Goal: Information Seeking & Learning: Learn about a topic

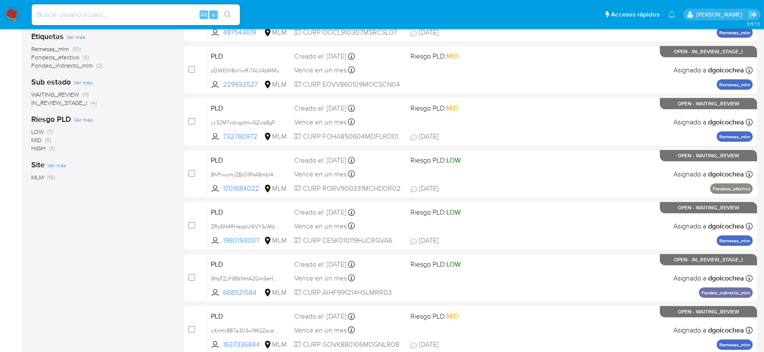
scroll to position [187, 0]
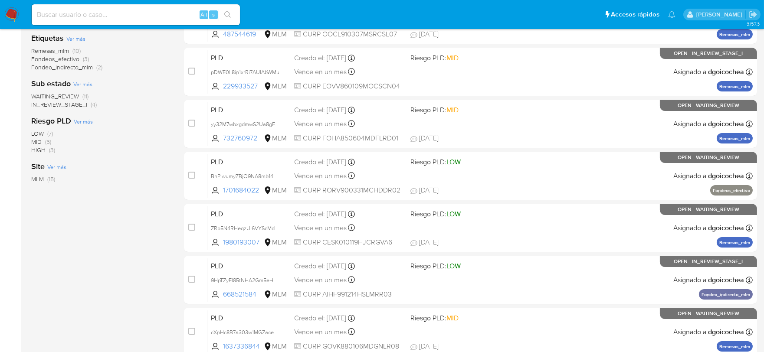
click at [68, 102] on span "IN_REVIEW_STAGE_I" at bounding box center [59, 104] width 56 height 9
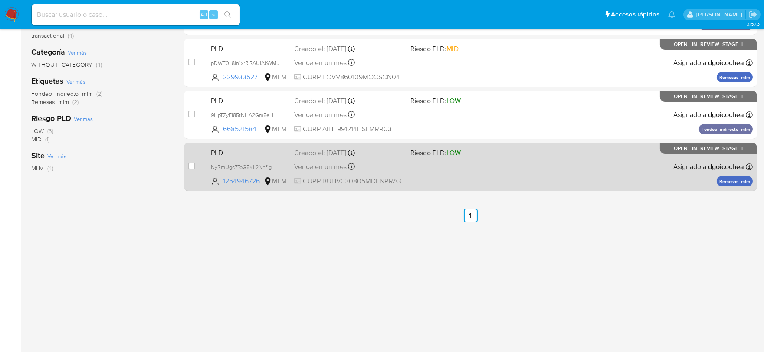
scroll to position [96, 0]
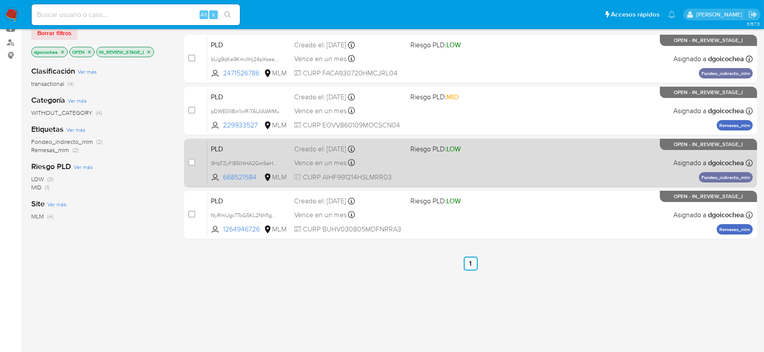
click at [220, 146] on span "PLD" at bounding box center [249, 148] width 76 height 11
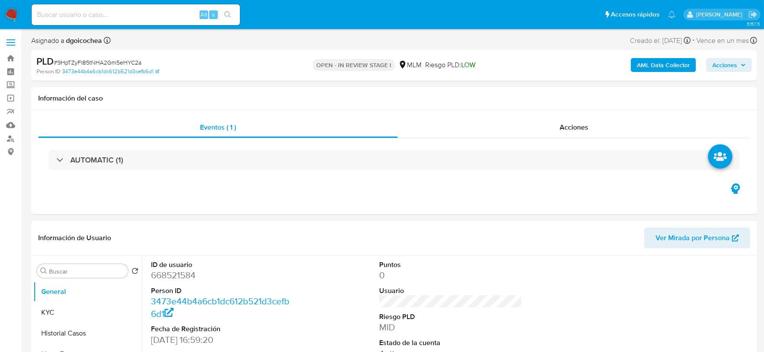
select select "10"
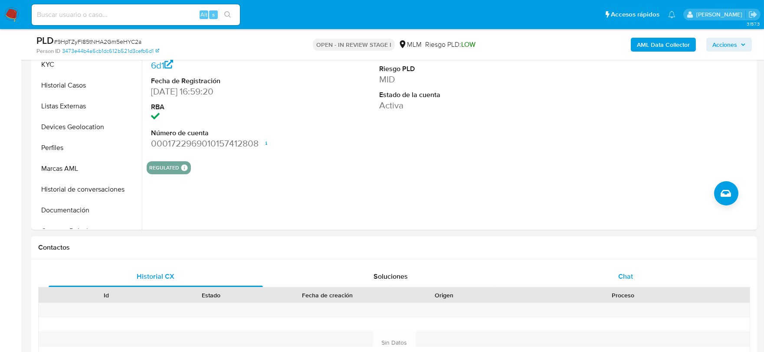
scroll to position [241, 0]
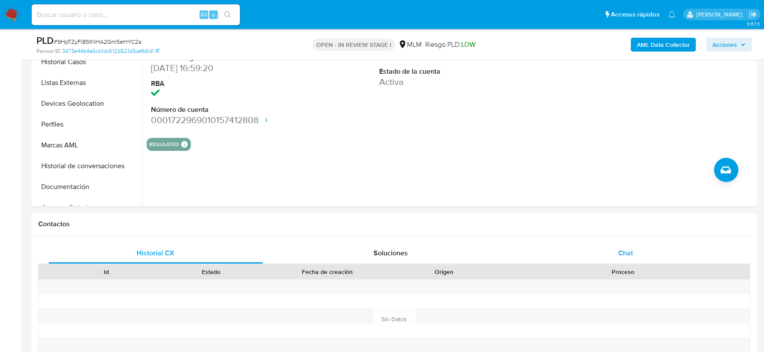
click at [632, 246] on div "Chat" at bounding box center [625, 253] width 214 height 21
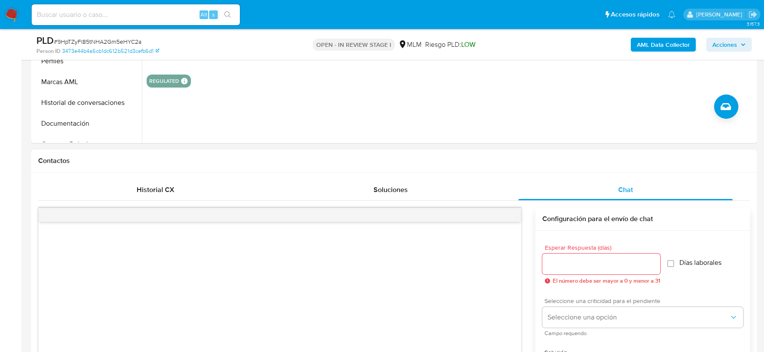
scroll to position [337, 0]
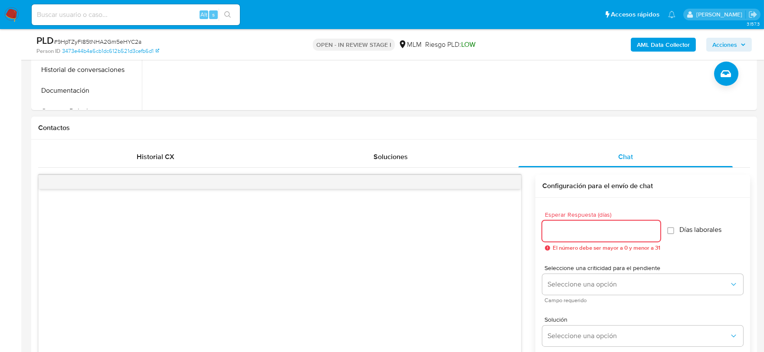
click at [596, 233] on input "Esperar Respuesta (días)" at bounding box center [601, 231] width 118 height 11
type input "5"
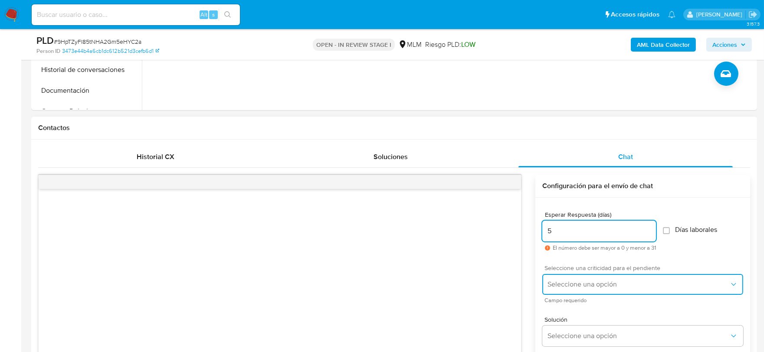
click at [591, 281] on span "Seleccione una opción" at bounding box center [638, 284] width 182 height 9
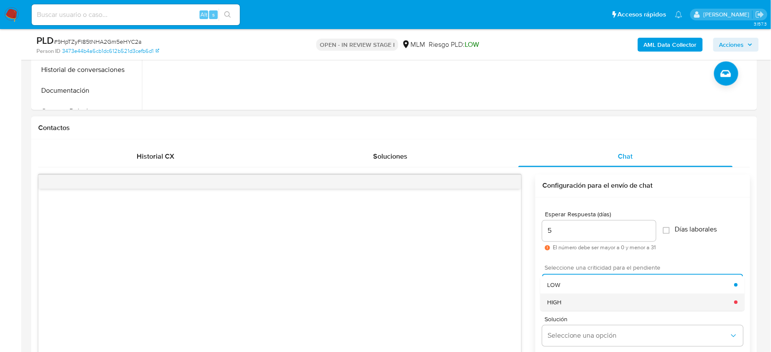
click at [577, 302] on div "HIGH" at bounding box center [640, 302] width 187 height 17
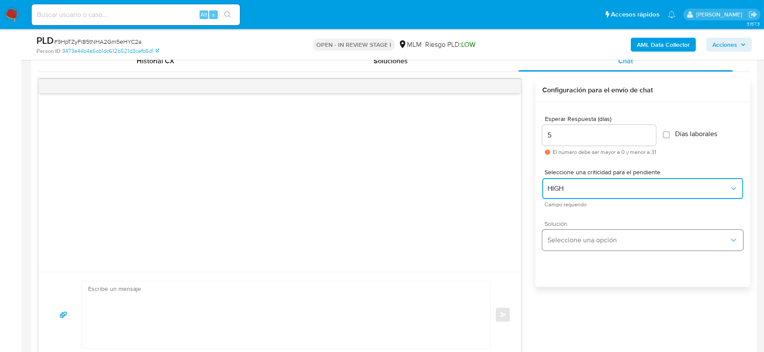
scroll to position [434, 0]
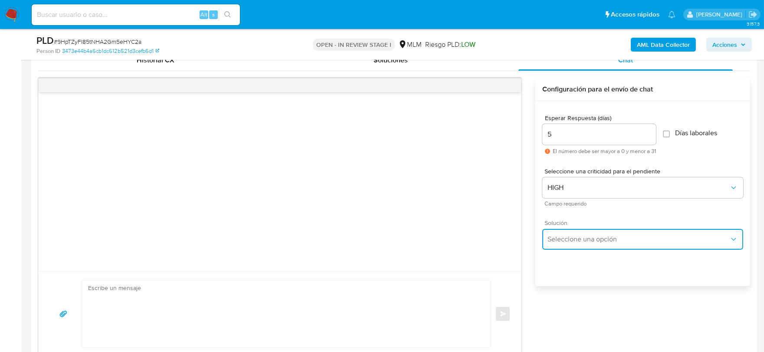
click at [575, 233] on button "Seleccione una opción" at bounding box center [642, 239] width 201 height 21
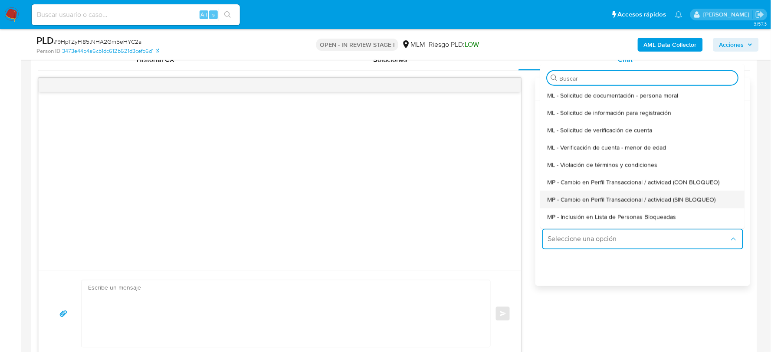
click at [593, 201] on span "MP - Cambio en Perfil Transaccional / actividad (SIN BLOQUEO)" at bounding box center [631, 200] width 168 height 8
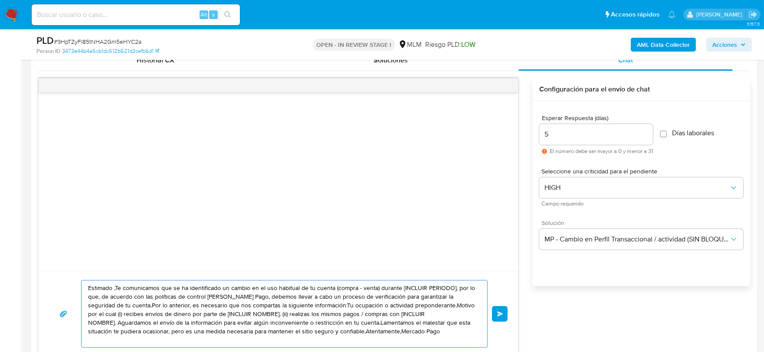
click at [302, 325] on textarea "Estimado ,Te comunicamos que se ha identificado un cambio en el uso habitual de…" at bounding box center [282, 314] width 388 height 67
paste textarea "Francisco De acuerdo con las políticas de control de Mercado Pago, debemos llev…"
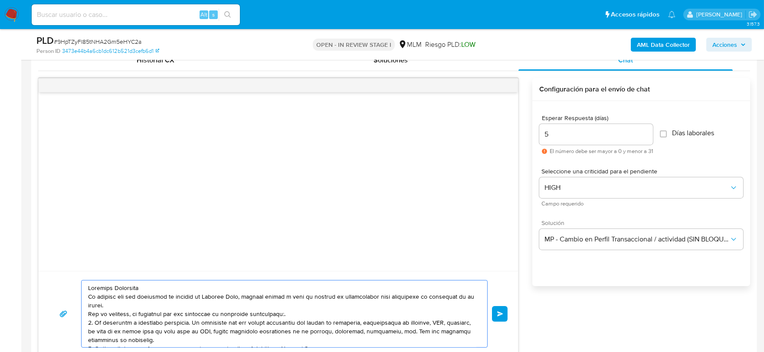
scroll to position [449, 0]
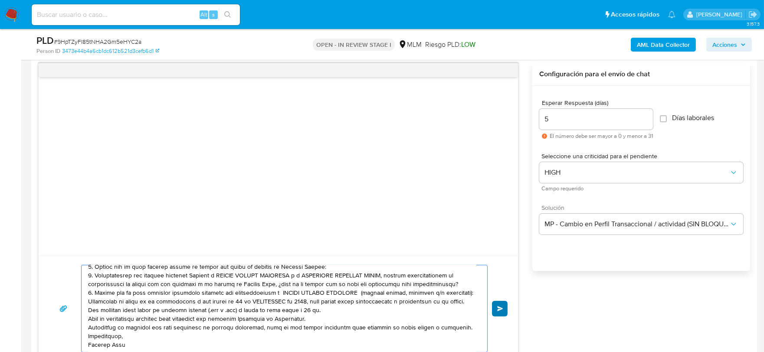
type textarea "Estimado Francisco De acuerdo con las políticas de control de Mercado Pago, deb…"
click at [501, 304] on button "Enviar" at bounding box center [500, 309] width 16 height 16
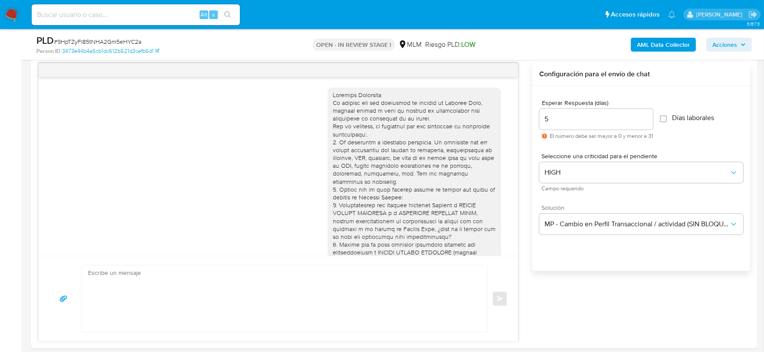
scroll to position [115, 0]
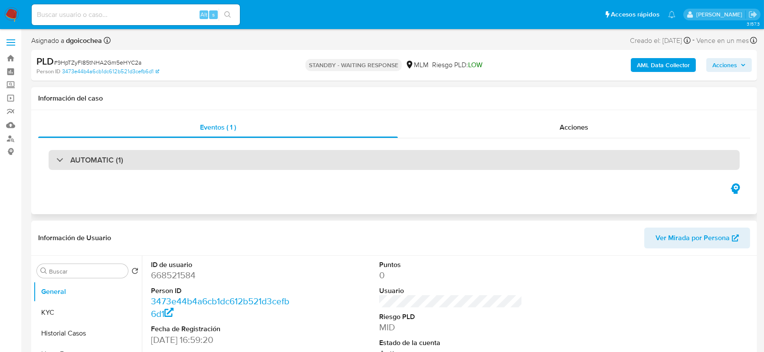
select select "10"
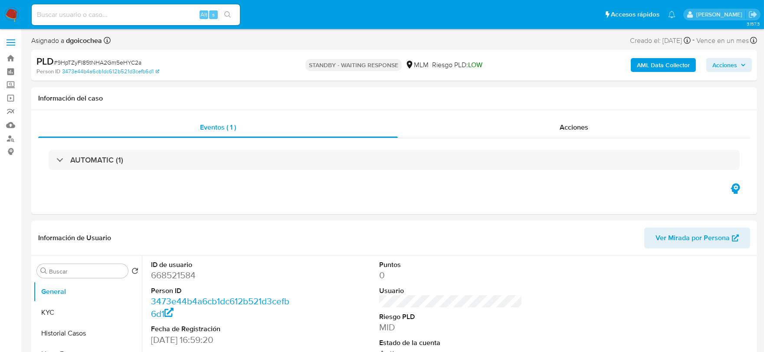
drag, startPoint x: 10, startPoint y: 14, endPoint x: 16, endPoint y: 15, distance: 7.1
click at [10, 14] on img at bounding box center [11, 14] width 15 height 15
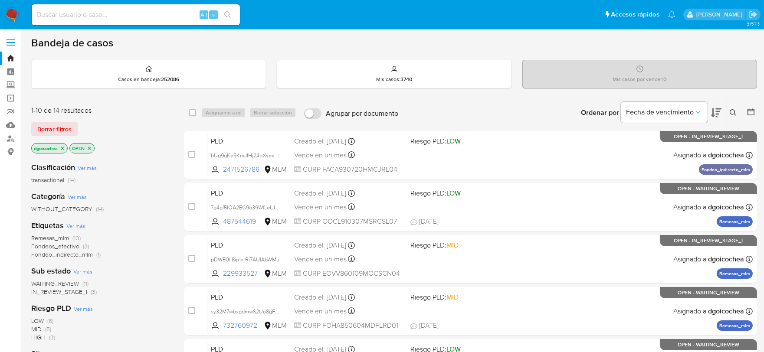
click at [85, 294] on span "IN_REVIEW_STAGE_I" at bounding box center [59, 292] width 56 height 9
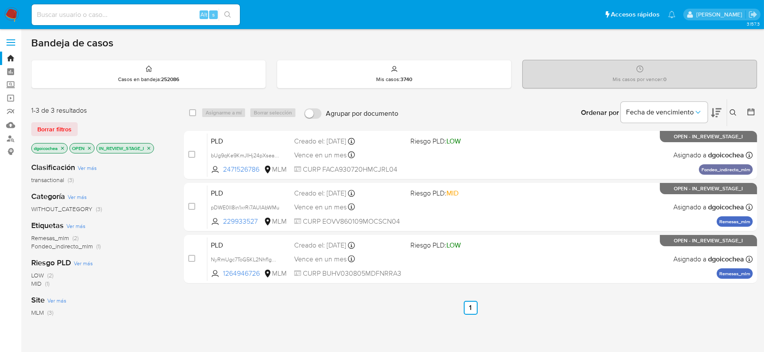
click at [732, 111] on icon at bounding box center [733, 112] width 7 height 7
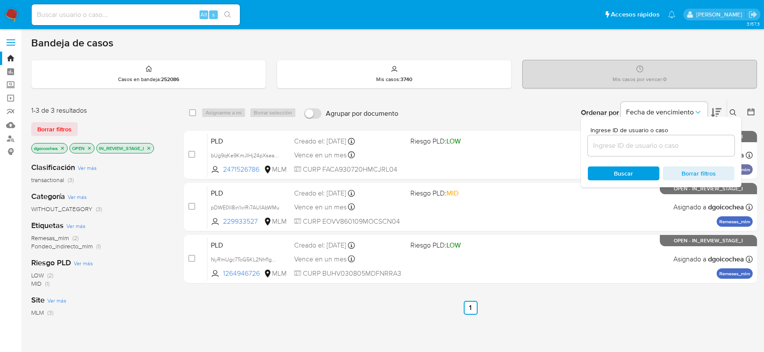
click at [646, 141] on input at bounding box center [661, 145] width 147 height 11
click at [645, 145] on input at bounding box center [661, 145] width 147 height 11
paste input "489317318"
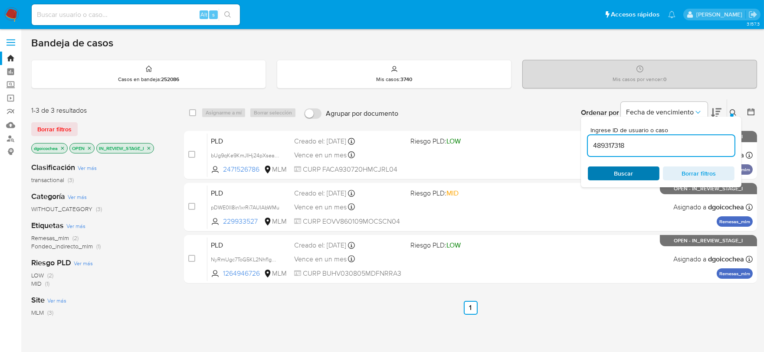
type input "489317318"
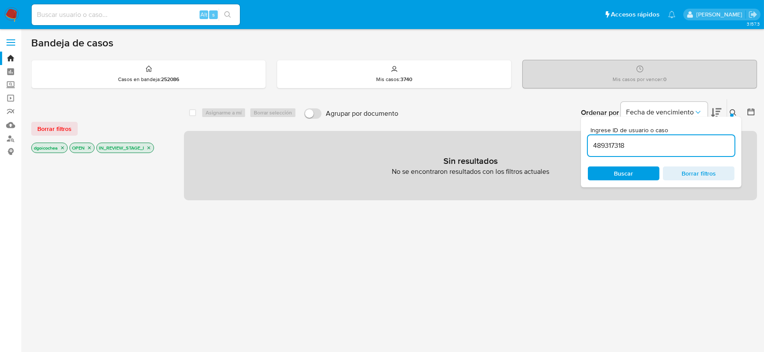
click at [635, 174] on span "Buscar" at bounding box center [623, 173] width 59 height 12
click at [44, 128] on span "Borrar filtros" at bounding box center [54, 129] width 34 height 12
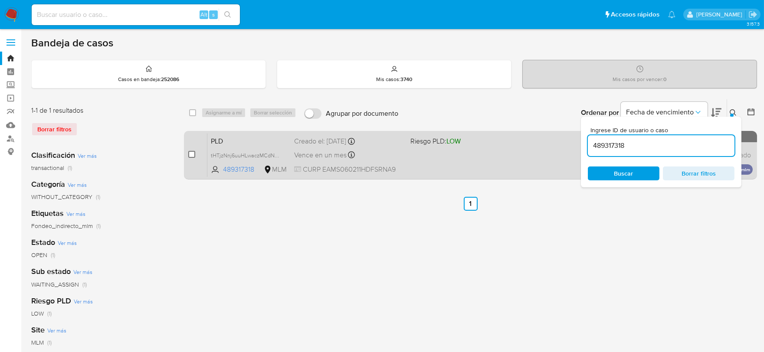
click at [190, 151] on input "checkbox" at bounding box center [191, 154] width 7 height 7
checkbox input "true"
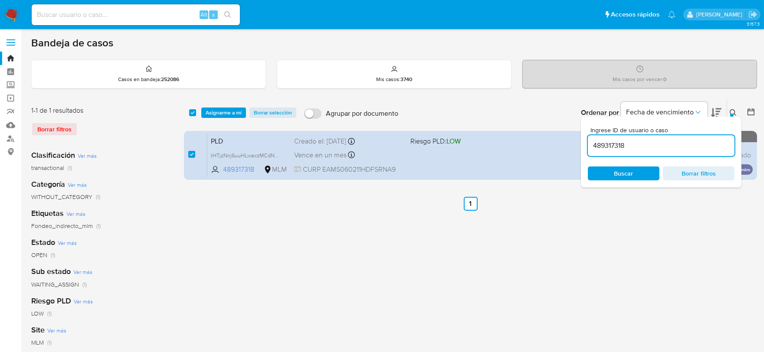
click at [609, 145] on input "489317318" at bounding box center [661, 145] width 147 height 11
type input "254638045"
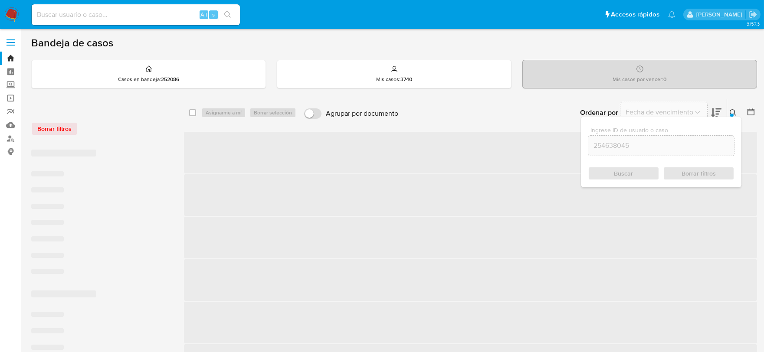
checkbox input "false"
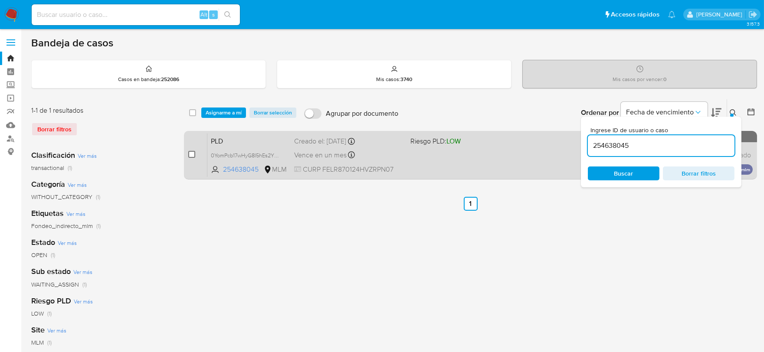
click at [193, 156] on input "checkbox" at bounding box center [191, 154] width 7 height 7
checkbox input "true"
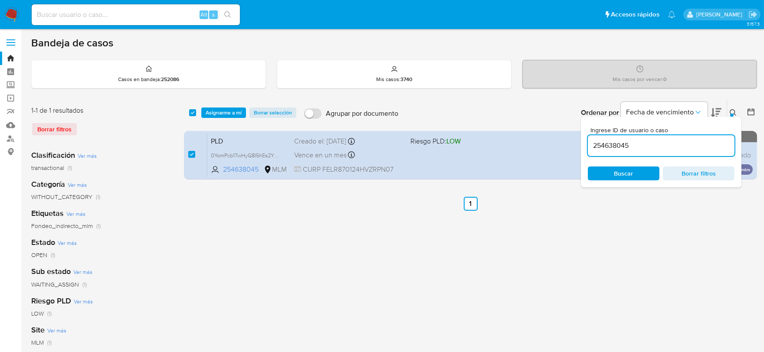
click at [613, 145] on input "254638045" at bounding box center [661, 145] width 147 height 11
type input "163626573"
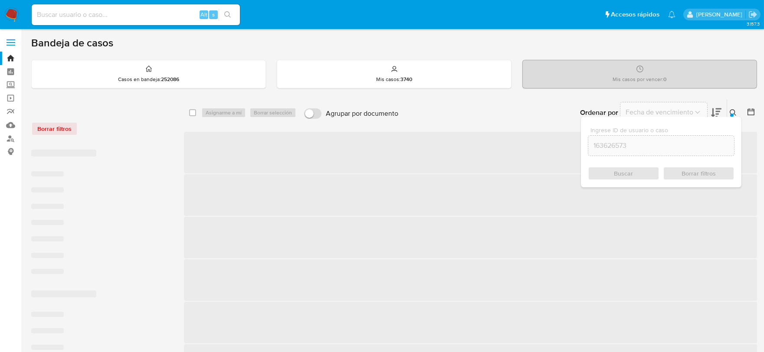
checkbox input "false"
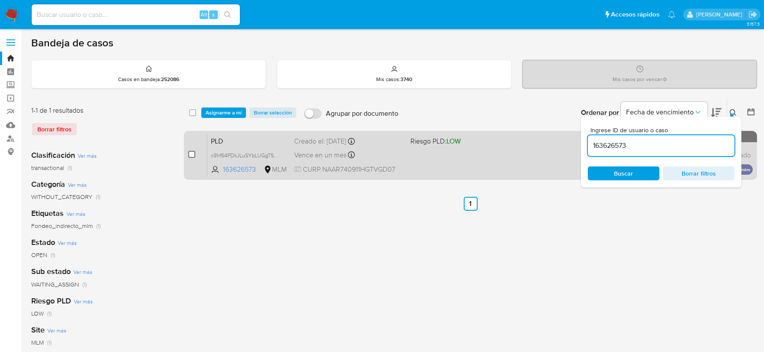
click at [191, 154] on input "checkbox" at bounding box center [191, 154] width 7 height 7
checkbox input "true"
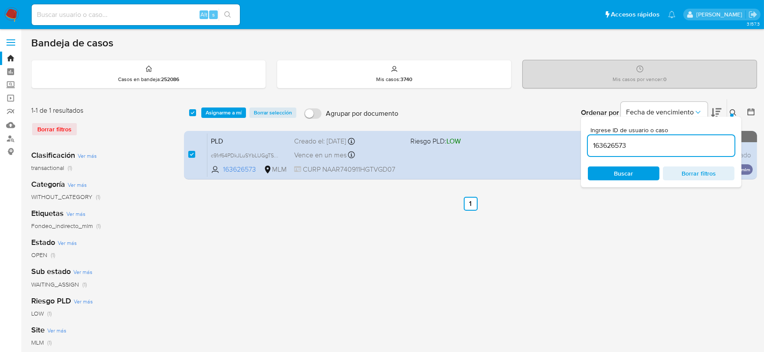
click at [600, 145] on input "163626573" at bounding box center [661, 145] width 147 height 11
type input "1973204754"
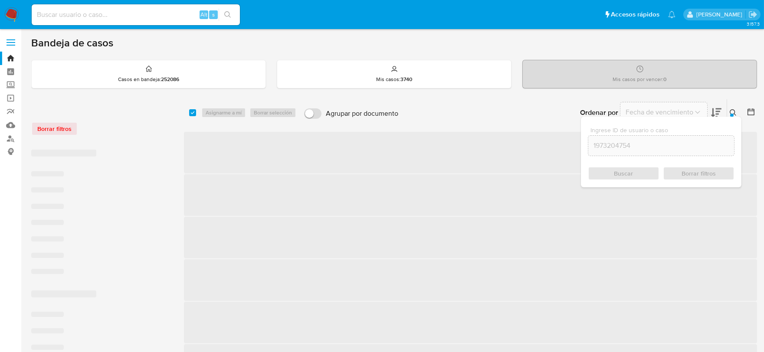
checkbox input "false"
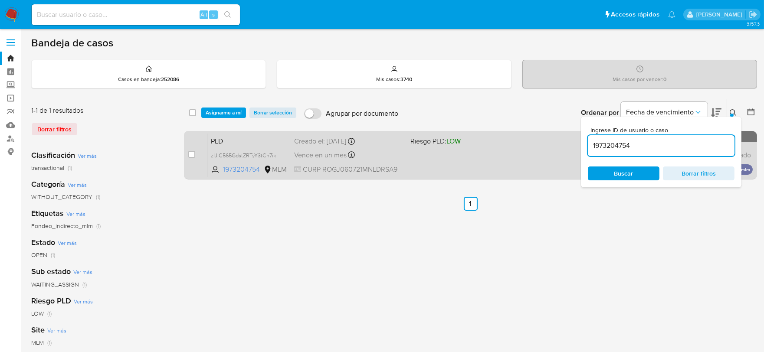
click at [192, 150] on div "case-item-checkbox" at bounding box center [191, 154] width 7 height 9
click at [193, 154] on input "checkbox" at bounding box center [191, 154] width 7 height 7
checkbox input "true"
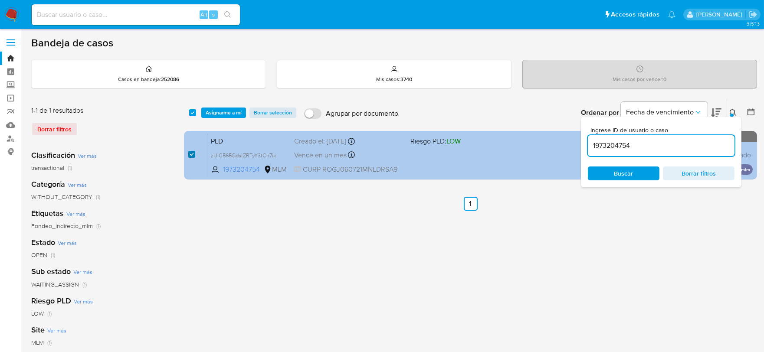
checkbox input "true"
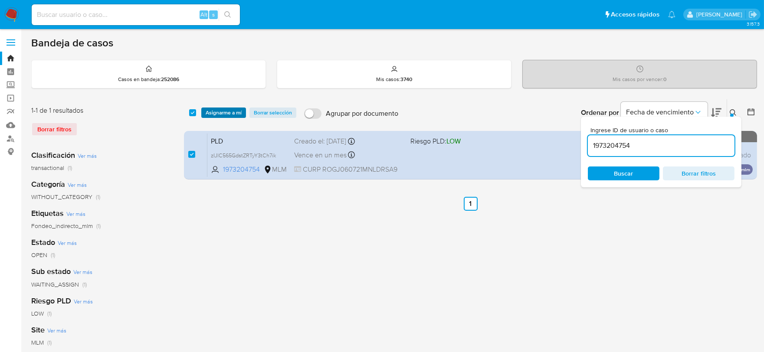
click at [230, 112] on span "Asignarme a mí" at bounding box center [224, 112] width 36 height 9
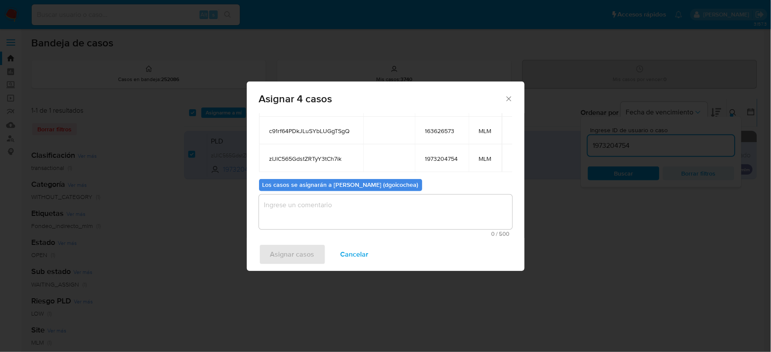
scroll to position [105, 0]
click at [336, 223] on textarea "assign-modal" at bounding box center [385, 212] width 253 height 35
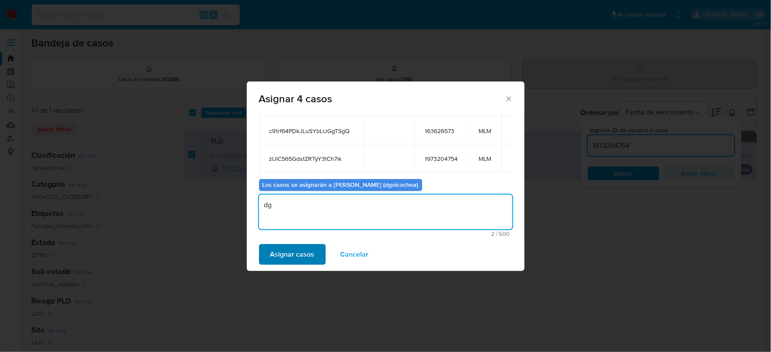
type textarea "dg"
click at [293, 252] on span "Asignar casos" at bounding box center [292, 254] width 44 height 19
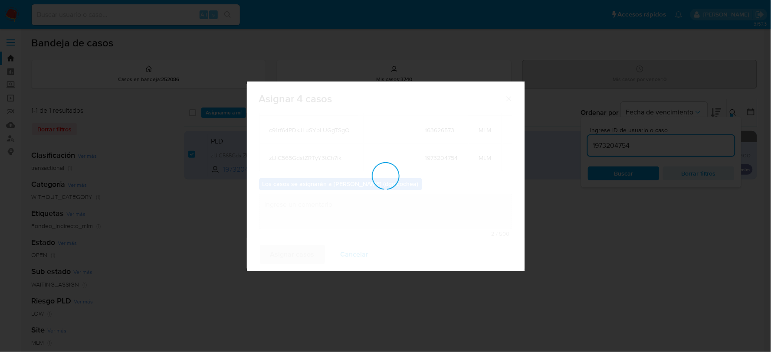
checkbox input "false"
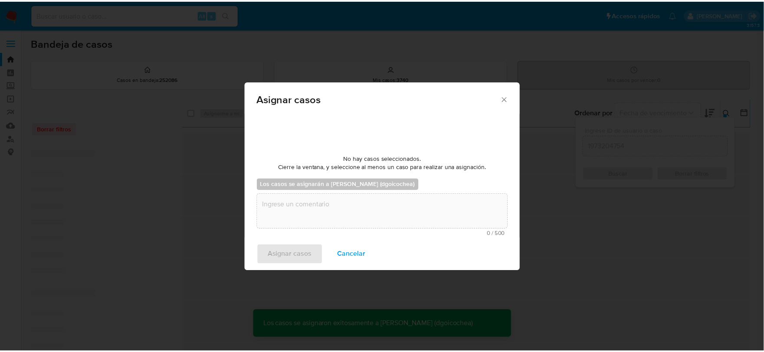
scroll to position [52, 0]
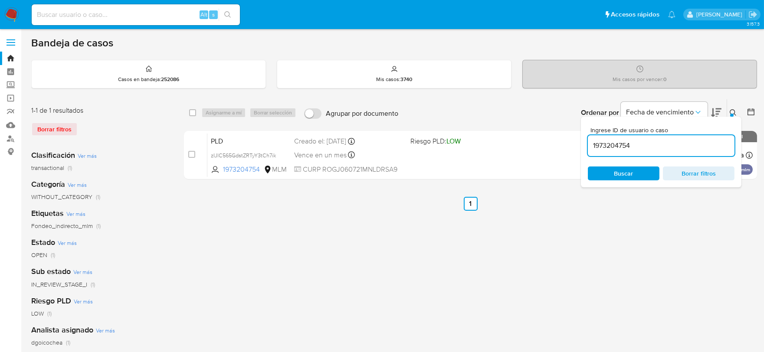
click at [621, 140] on input "1973204754" at bounding box center [661, 145] width 147 height 11
paste input "489317318"
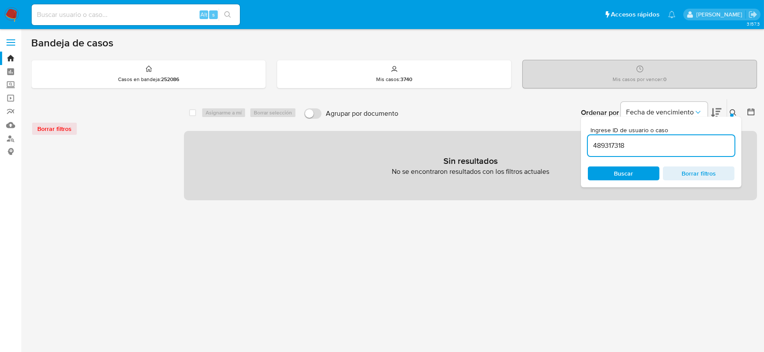
click at [643, 145] on input "489317318" at bounding box center [661, 145] width 147 height 11
type input "489317318"
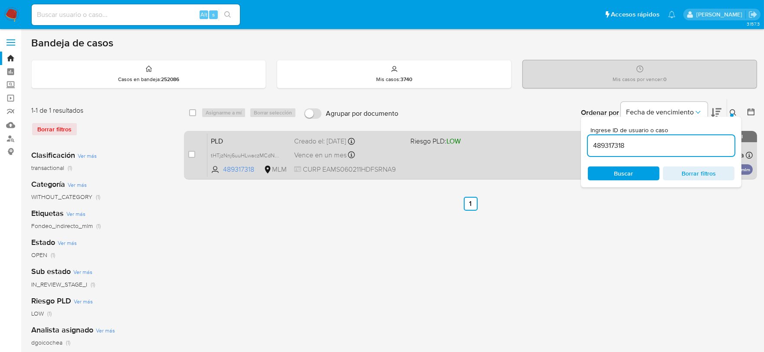
click at [209, 139] on div "PLD tHTjzNnj6uuHLwaczMCdNKRs 489317318 MLM Riesgo PLD: LOW Creado el: 12/08/202…" at bounding box center [479, 155] width 545 height 44
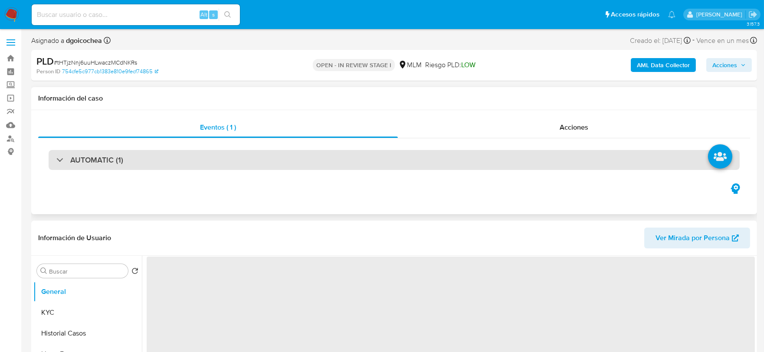
click at [94, 154] on div "AUTOMATIC (1)" at bounding box center [394, 160] width 691 height 20
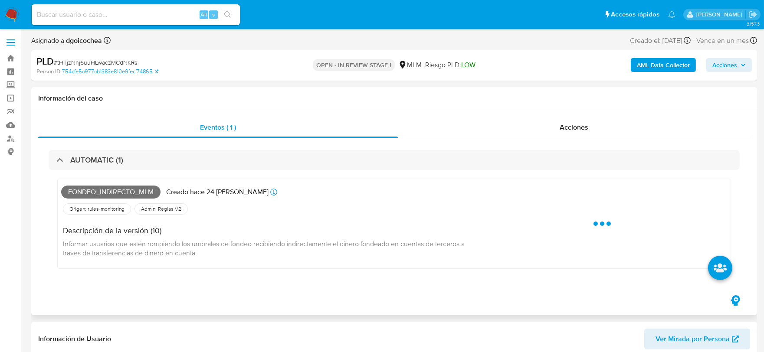
select select "10"
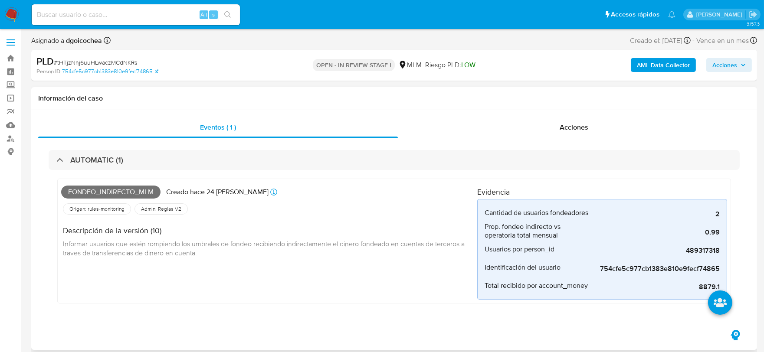
click at [361, 273] on div "Fondeo_indirecto_mlm Creado hace 24 [PERSON_NAME] Creado: [DATE] 03:13:36 Orige…" at bounding box center [269, 241] width 416 height 117
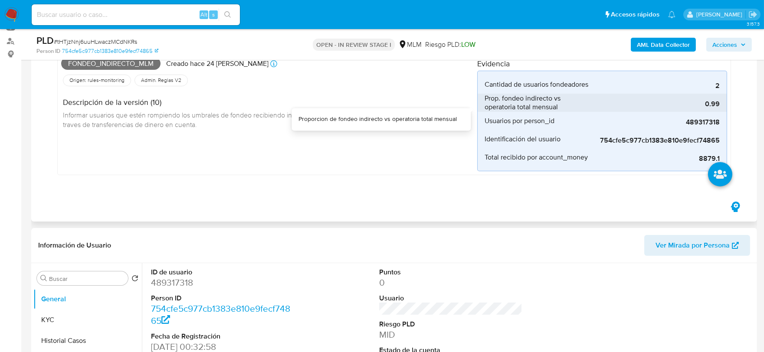
scroll to position [241, 0]
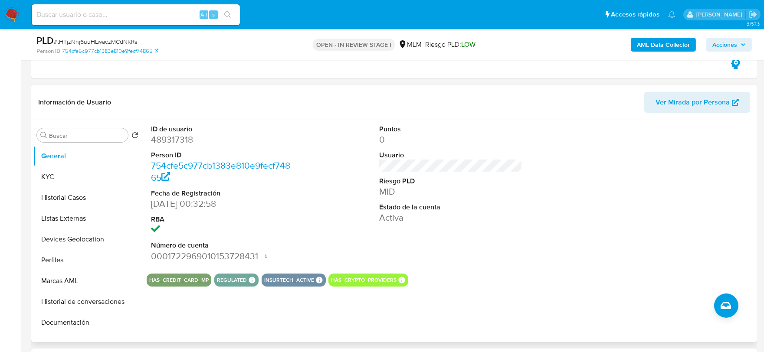
click at [532, 230] on div "ID de usuario 489317318 Person ID 754cfe5c977cb1383e810e9fecf74865 Fecha de Reg…" at bounding box center [451, 193] width 608 height 147
click at [514, 226] on div "Puntos 0 Usuario Riesgo PLD MID Estado de la cuenta Activa" at bounding box center [451, 193] width 152 height 147
click at [79, 170] on button "KYC" at bounding box center [84, 177] width 102 height 21
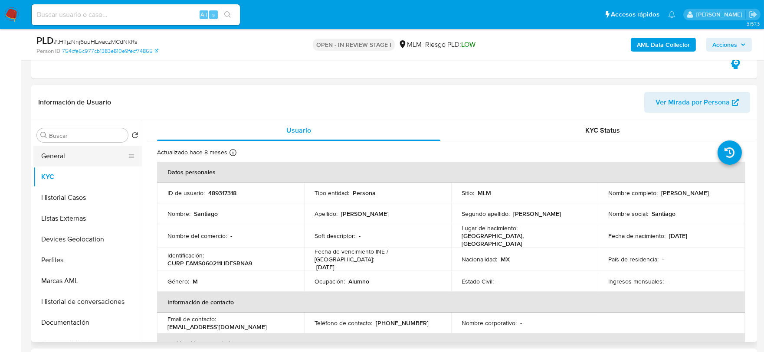
click at [68, 155] on button "General" at bounding box center [84, 156] width 102 height 21
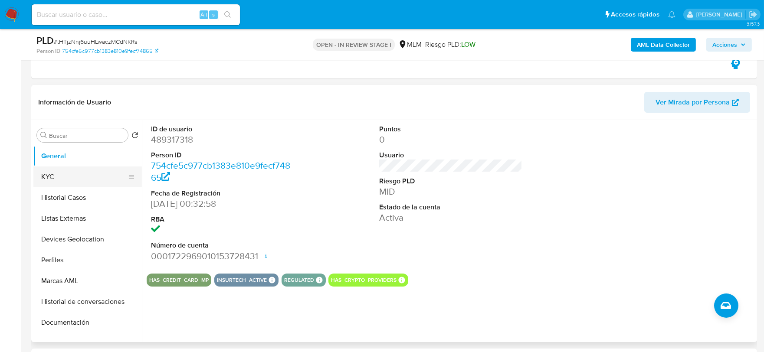
click at [53, 175] on button "KYC" at bounding box center [84, 177] width 102 height 21
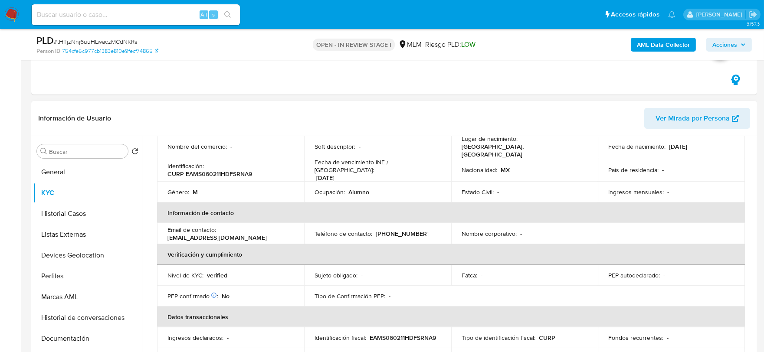
scroll to position [0, 0]
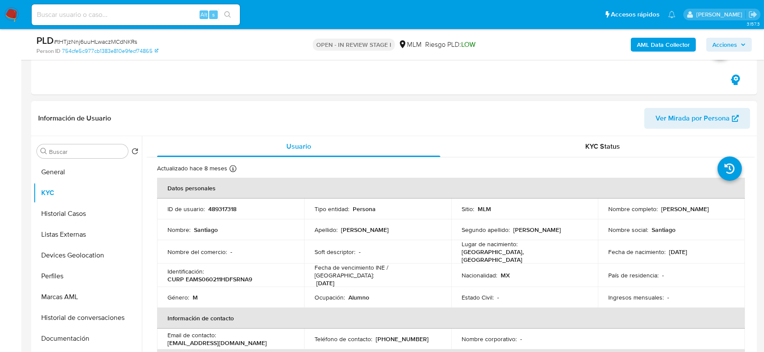
click at [142, 234] on div "Usuario KYC Status Actualizado hace 8 meses Creado: 15/06/2020 15:55:27 Actuali…" at bounding box center [448, 247] width 613 height 222
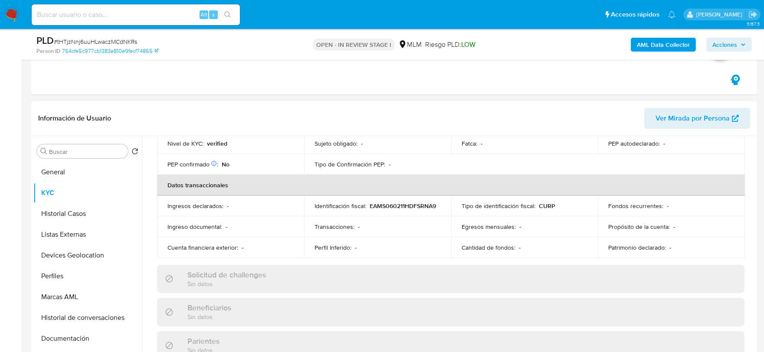
scroll to position [241, 0]
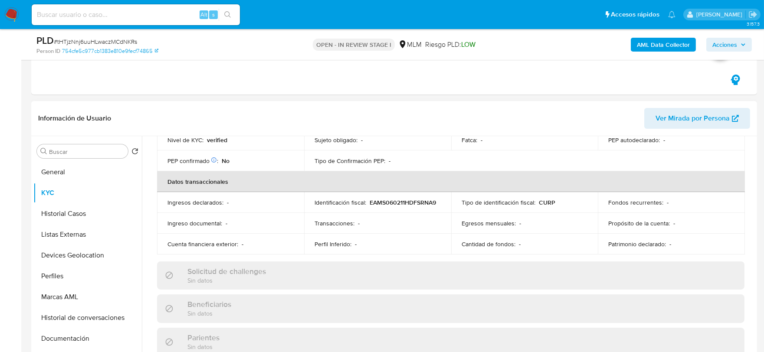
click at [152, 200] on div "Actualizado hace 8 meses Creado: 15/06/2020 15:55:27 Actualizado: 29/12/2024 21…" at bounding box center [451, 292] width 608 height 751
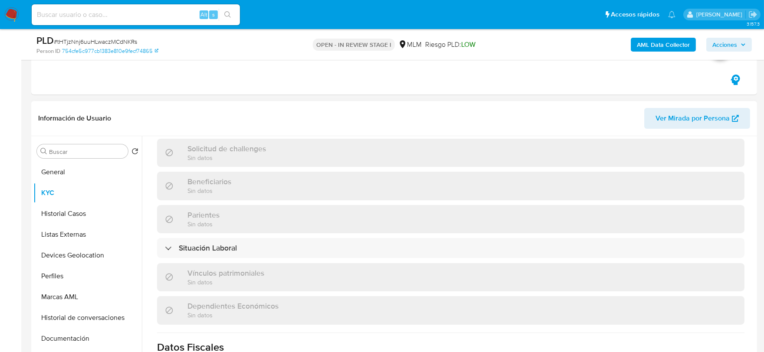
scroll to position [545, 0]
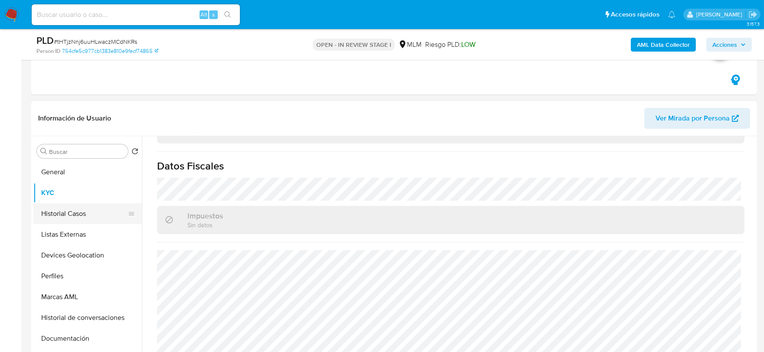
click at [77, 212] on button "Historial Casos" at bounding box center [84, 213] width 102 height 21
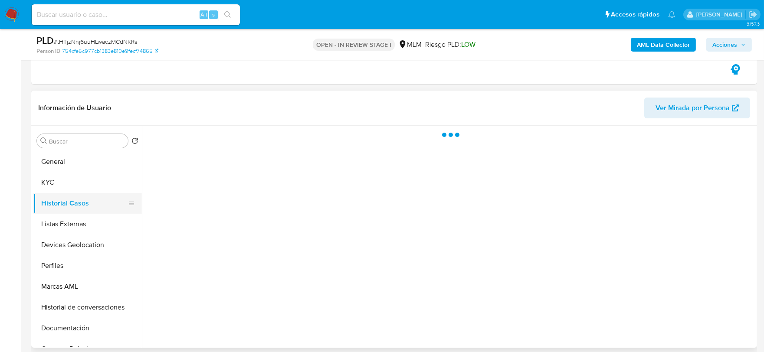
scroll to position [0, 0]
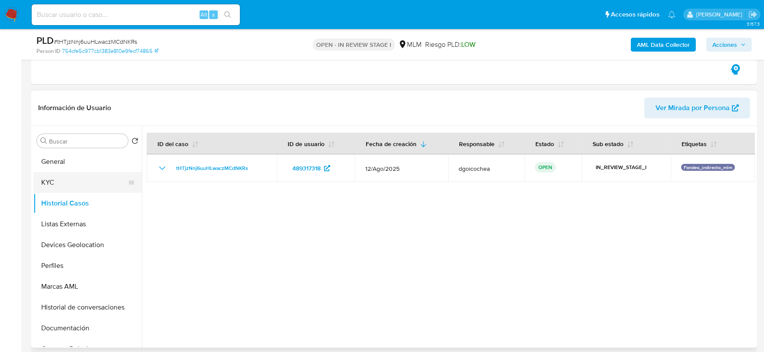
click at [85, 179] on button "KYC" at bounding box center [84, 182] width 102 height 21
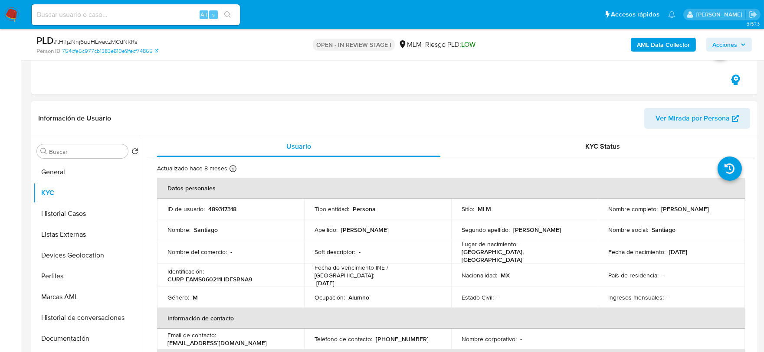
click at [220, 308] on th "Información de contacto" at bounding box center [451, 318] width 588 height 21
click at [68, 211] on button "Historial Casos" at bounding box center [84, 213] width 102 height 21
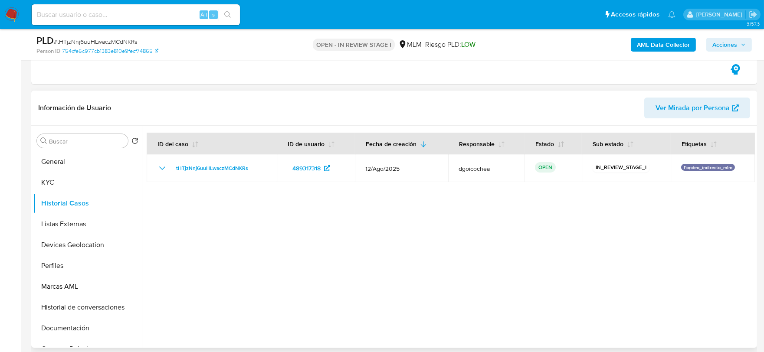
click at [306, 271] on div at bounding box center [448, 237] width 613 height 222
click at [96, 227] on button "Listas Externas" at bounding box center [84, 224] width 102 height 21
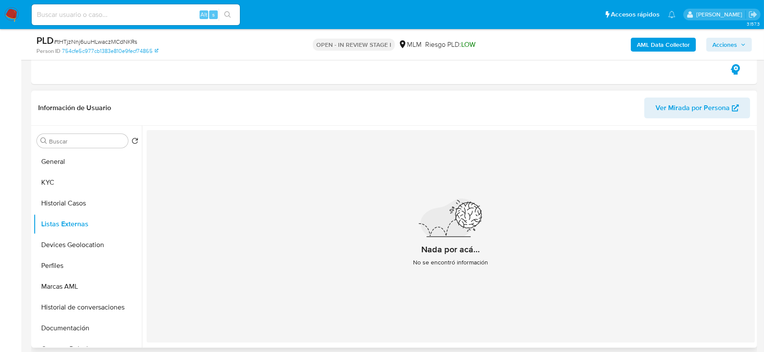
click at [226, 255] on div "Nada por acá... No se encontró información" at bounding box center [451, 236] width 608 height 213
click at [92, 244] on button "Devices Geolocation" at bounding box center [84, 245] width 102 height 21
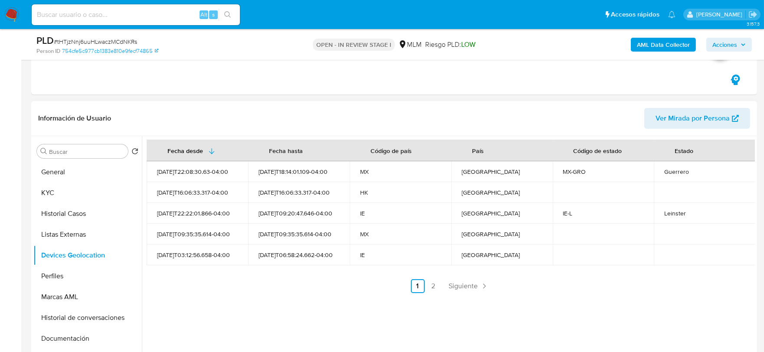
click at [282, 269] on div "Fecha desde Fecha hasta Código de país País Código de estado Estado 2025-07-28T…" at bounding box center [451, 217] width 608 height 154
click at [476, 285] on link "Siguiente" at bounding box center [469, 286] width 46 height 14
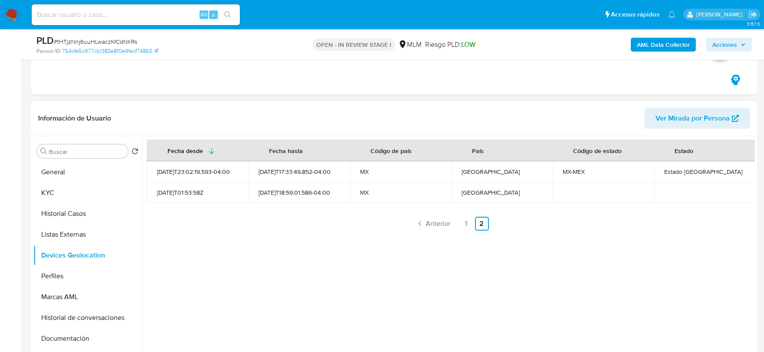
click at [349, 282] on div "Fecha desde Fecha hasta Código de país País Código de estado Estado 2024-11-03T…" at bounding box center [448, 247] width 613 height 222
click at [77, 277] on button "Perfiles" at bounding box center [84, 276] width 102 height 21
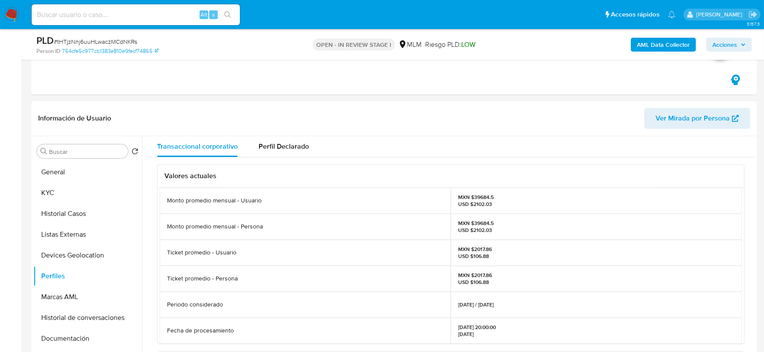
click at [59, 340] on button "Documentación" at bounding box center [84, 338] width 102 height 21
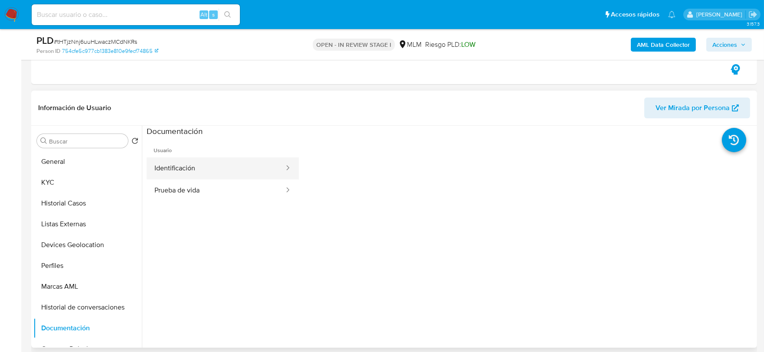
click at [200, 172] on button "Identificación" at bounding box center [216, 168] width 138 height 22
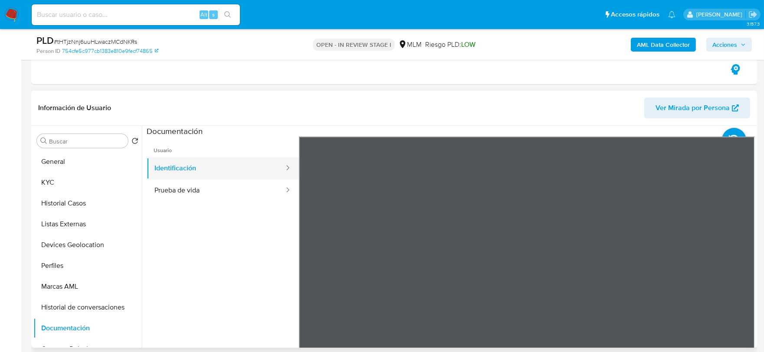
click at [246, 174] on button "Identificación" at bounding box center [216, 168] width 138 height 22
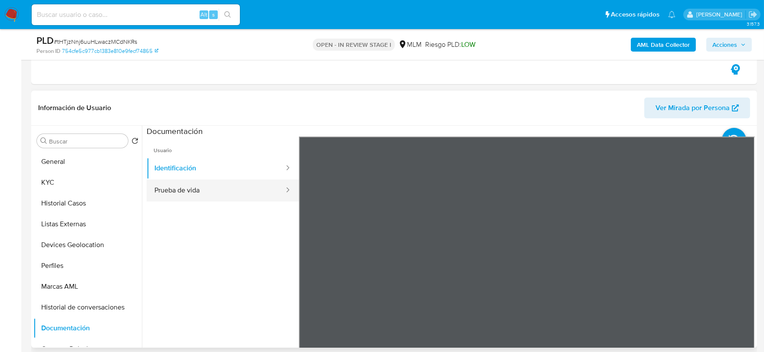
click at [240, 189] on button "Prueba de vida" at bounding box center [216, 191] width 138 height 22
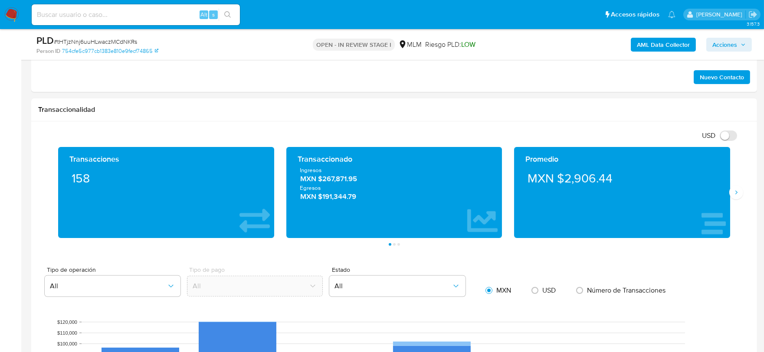
scroll to position [686, 0]
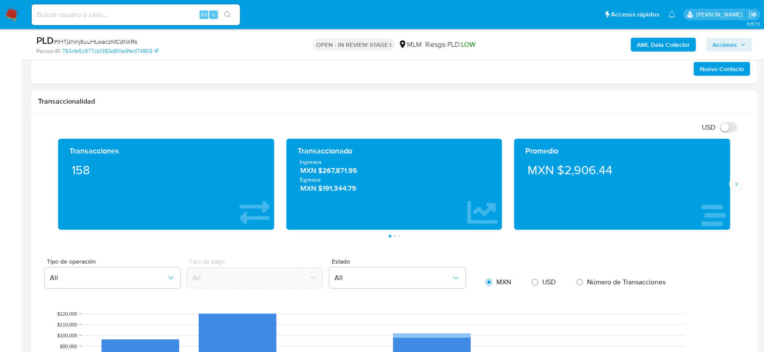
drag, startPoint x: 740, startPoint y: 184, endPoint x: 729, endPoint y: 174, distance: 14.2
click at [739, 184] on button "Siguiente" at bounding box center [736, 184] width 14 height 14
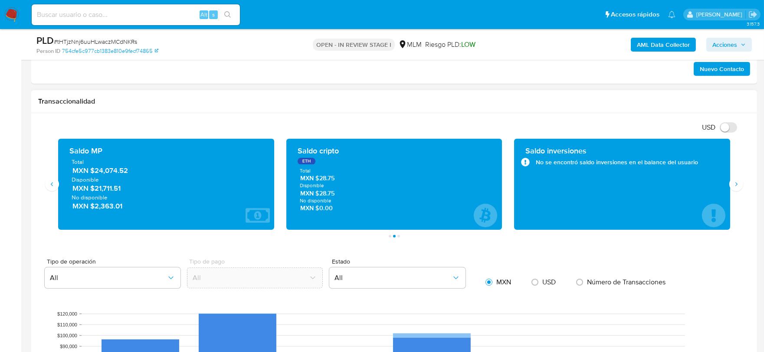
click at [476, 104] on h1 "Transaccionalidad" at bounding box center [394, 101] width 712 height 9
drag, startPoint x: 135, startPoint y: 174, endPoint x: 94, endPoint y: 173, distance: 41.2
click at [94, 173] on span "MXN $24,074.52" at bounding box center [166, 171] width 188 height 10
click at [94, 14] on input at bounding box center [136, 14] width 208 height 11
paste input "156443944"
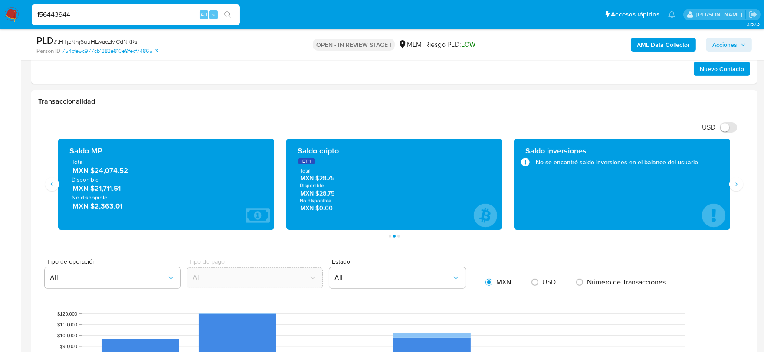
type input "156443944"
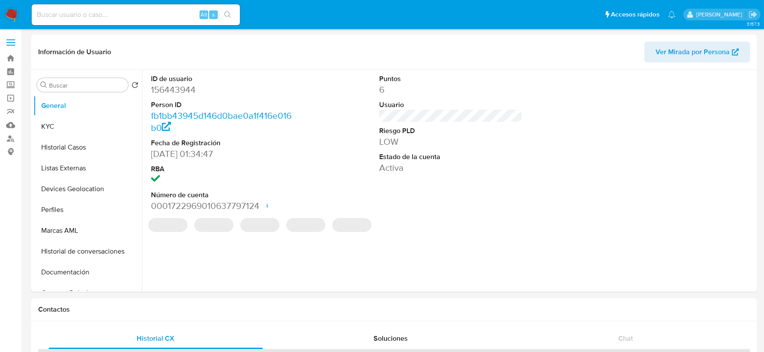
select select "10"
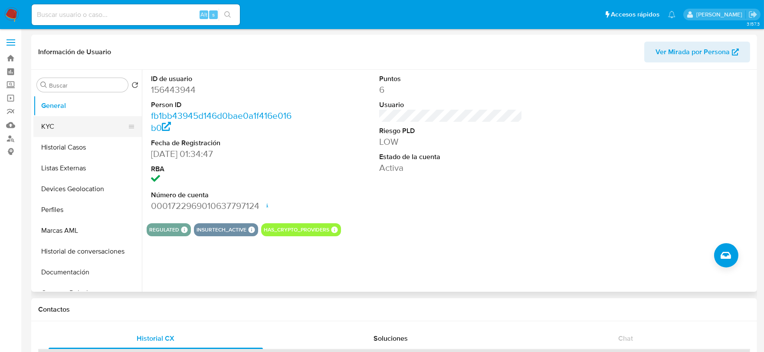
click at [64, 128] on button "KYC" at bounding box center [84, 126] width 102 height 21
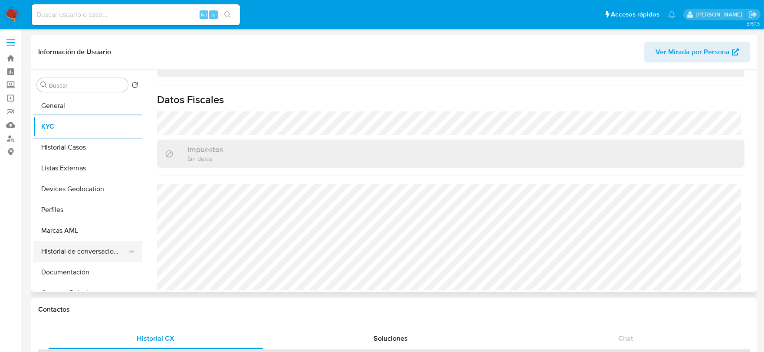
scroll to position [48, 0]
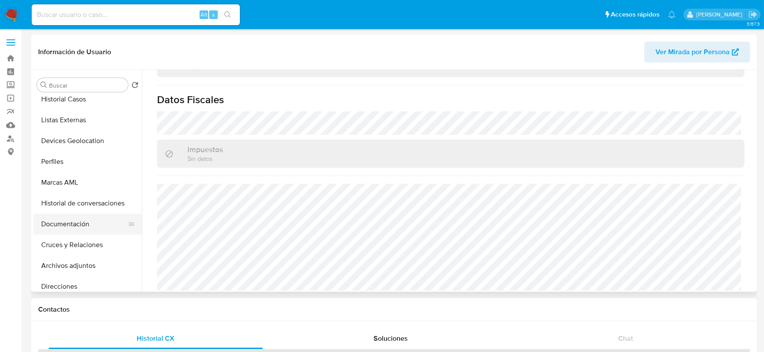
click at [72, 218] on button "Documentación" at bounding box center [84, 224] width 102 height 21
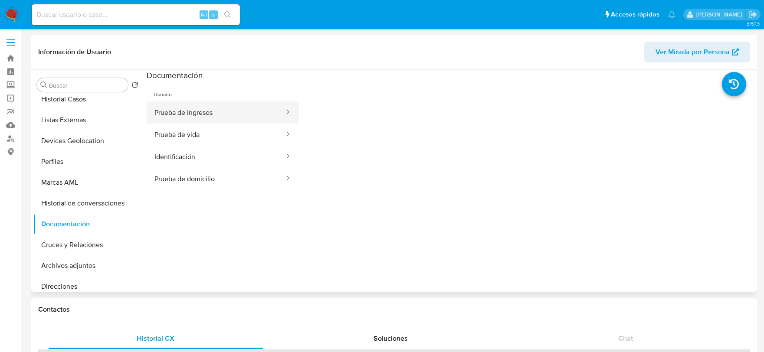
click at [253, 108] on button "Prueba de ingresos" at bounding box center [216, 113] width 138 height 22
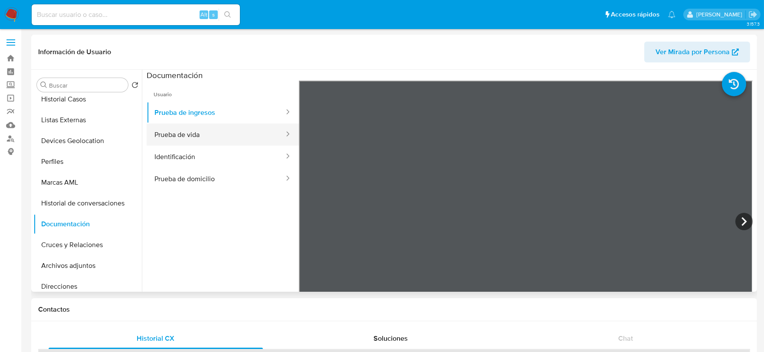
click at [255, 131] on button "Prueba de vida" at bounding box center [216, 135] width 138 height 22
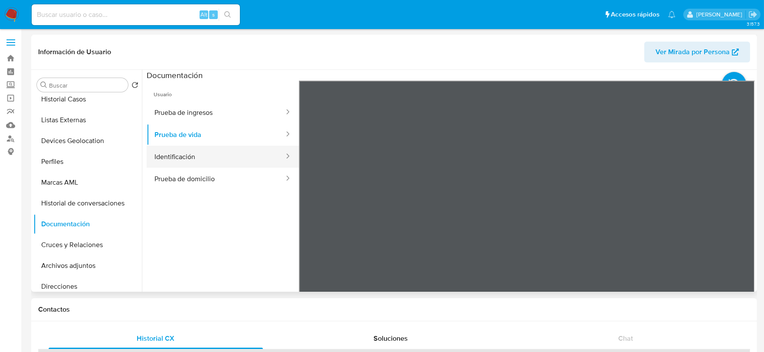
click at [233, 157] on button "Identificación" at bounding box center [216, 157] width 138 height 22
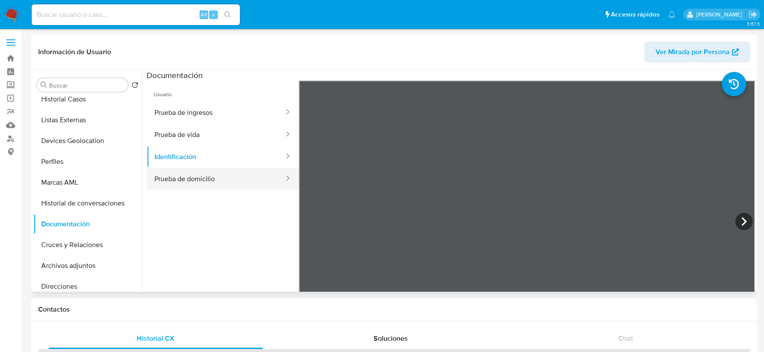
click at [223, 182] on button "Prueba de domicilio" at bounding box center [216, 179] width 138 height 22
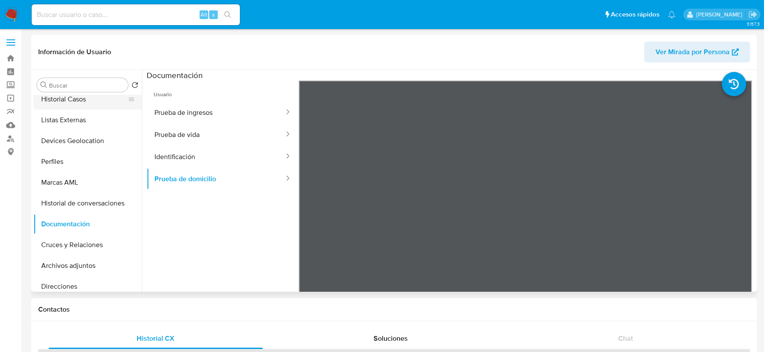
click at [76, 102] on button "Historial Casos" at bounding box center [84, 99] width 102 height 21
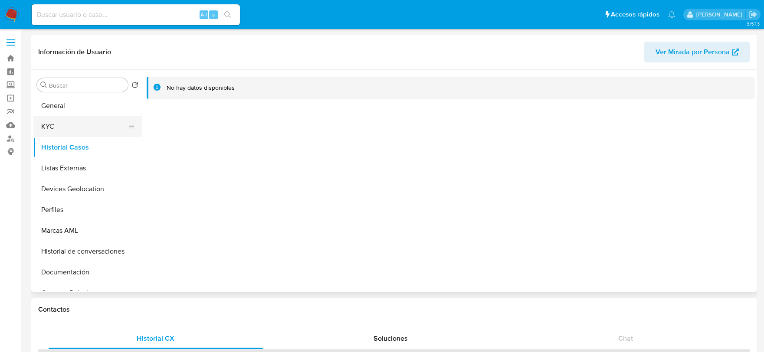
click at [74, 128] on button "KYC" at bounding box center [84, 126] width 102 height 21
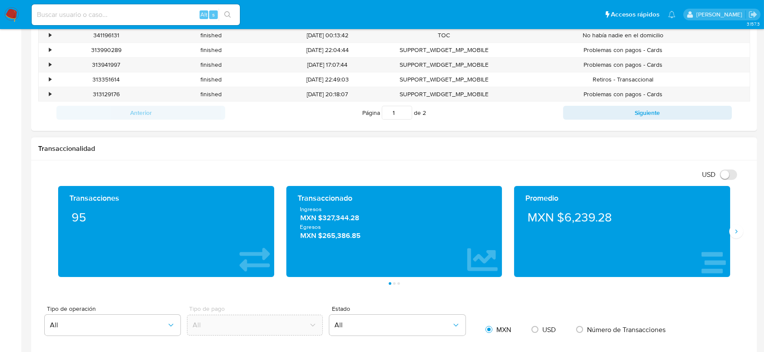
scroll to position [675, 0]
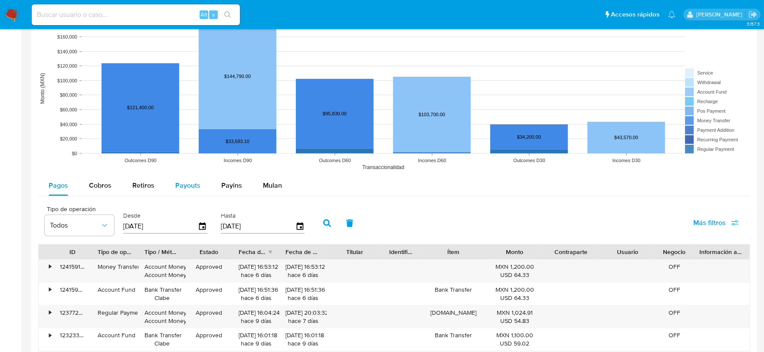
drag, startPoint x: 103, startPoint y: 188, endPoint x: 196, endPoint y: 193, distance: 92.6
click at [103, 188] on span "Cobros" at bounding box center [100, 185] width 23 height 10
select select "10"
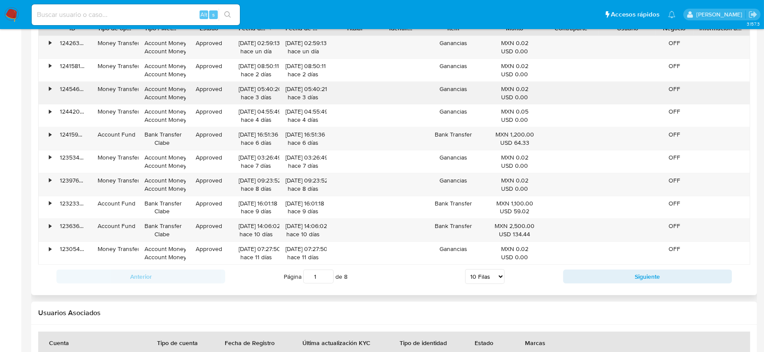
scroll to position [916, 0]
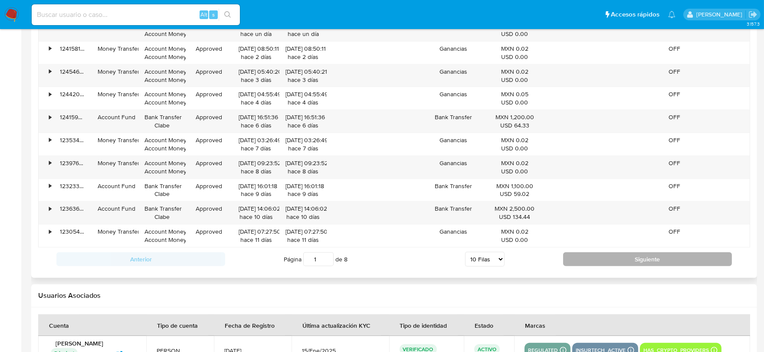
click at [600, 262] on button "Siguiente" at bounding box center [647, 259] width 169 height 14
type input "2"
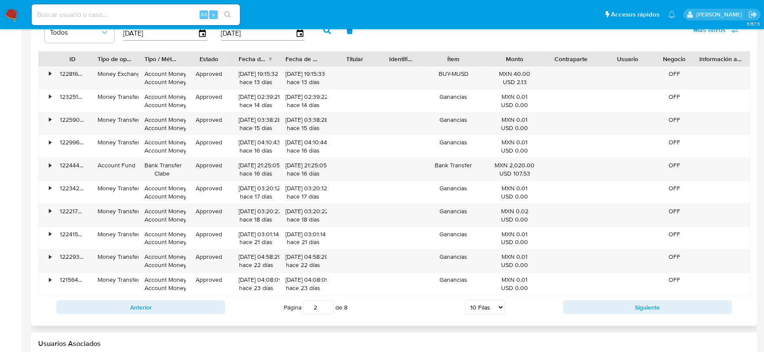
click at [491, 307] on select "5 Filas 10 Filas 20 Filas 25 Filas 50 Filas 100 Filas" at bounding box center [484, 307] width 39 height 15
select select "100"
click at [465, 302] on select "5 Filas 10 Filas 20 Filas 25 Filas 50 Filas 100 Filas" at bounding box center [484, 307] width 39 height 15
type input "1"
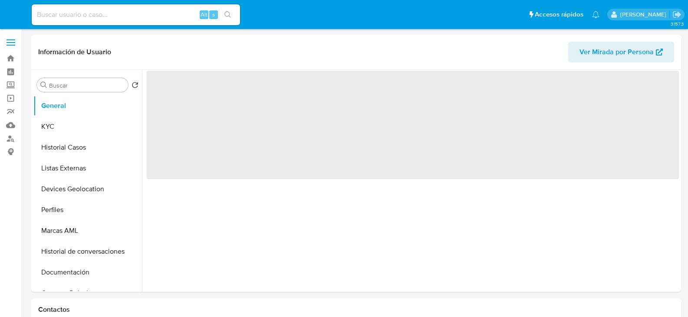
select select "10"
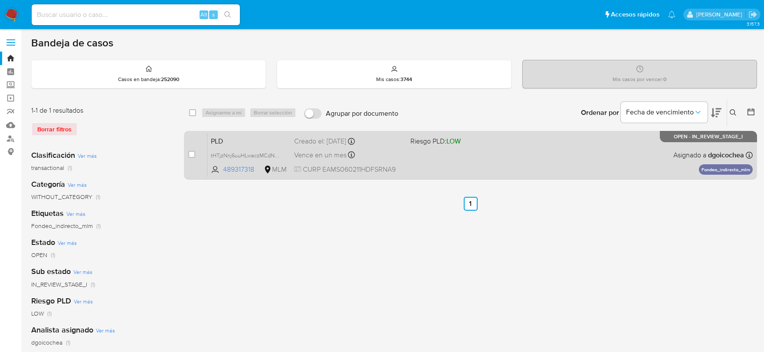
click at [219, 138] on span "PLD" at bounding box center [249, 140] width 76 height 11
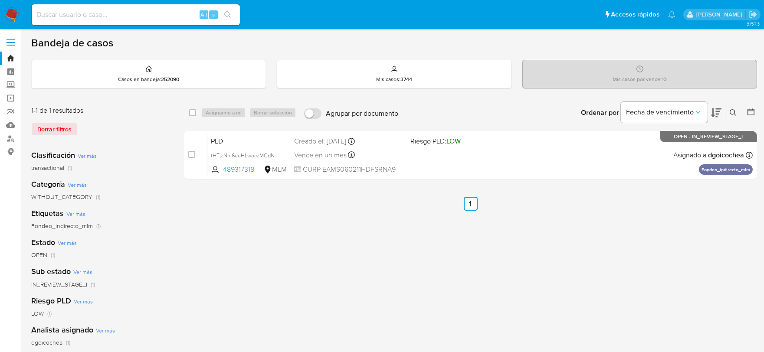
click at [728, 112] on button at bounding box center [734, 113] width 14 height 10
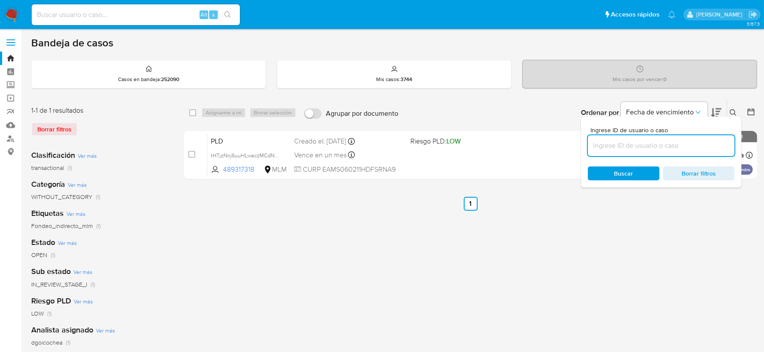
click at [680, 144] on input at bounding box center [661, 145] width 147 height 11
type input "254638045"
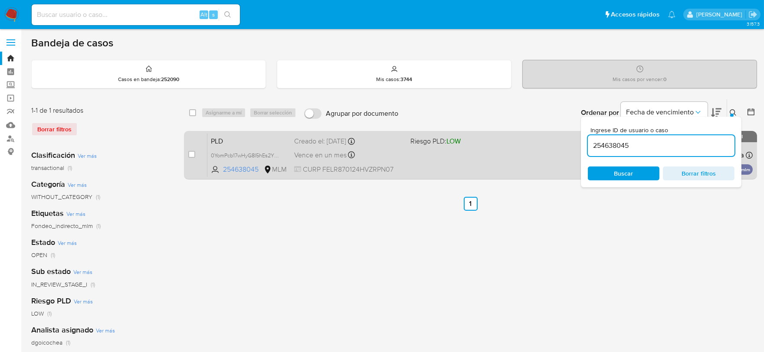
click at [225, 141] on span "PLD" at bounding box center [249, 140] width 76 height 11
click at [218, 139] on span "PLD" at bounding box center [249, 140] width 76 height 11
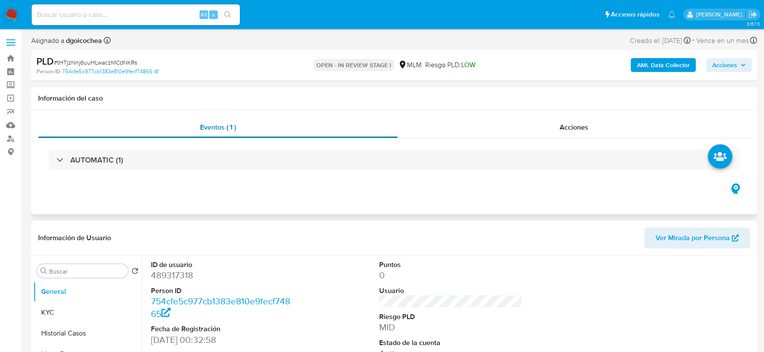
select select "10"
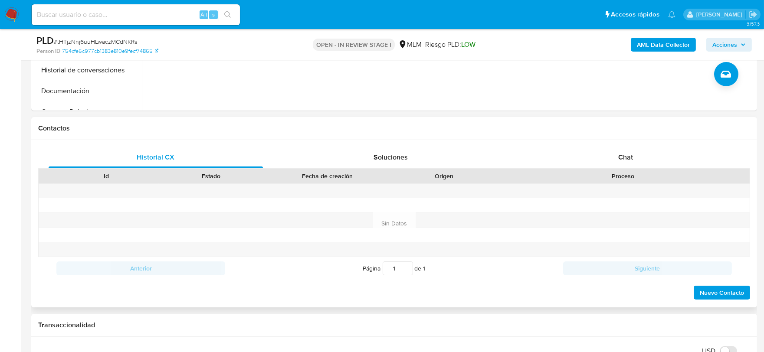
scroll to position [337, 0]
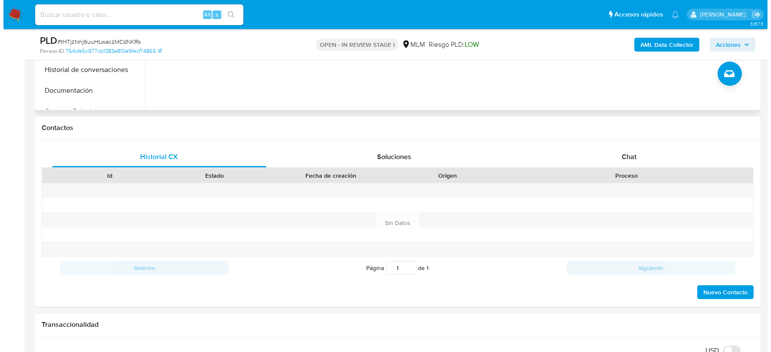
scroll to position [142, 0]
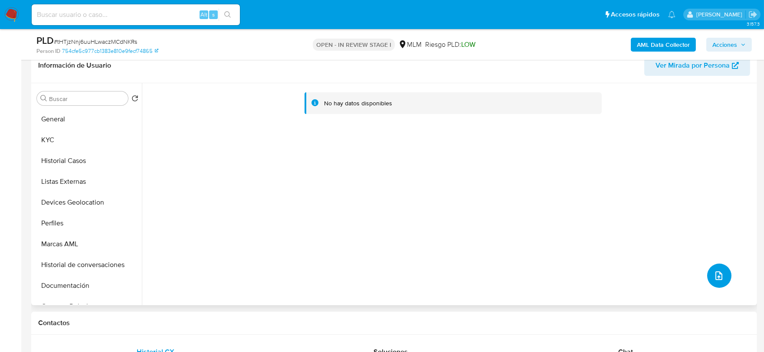
click at [715, 274] on icon "upload-file" at bounding box center [719, 276] width 10 height 10
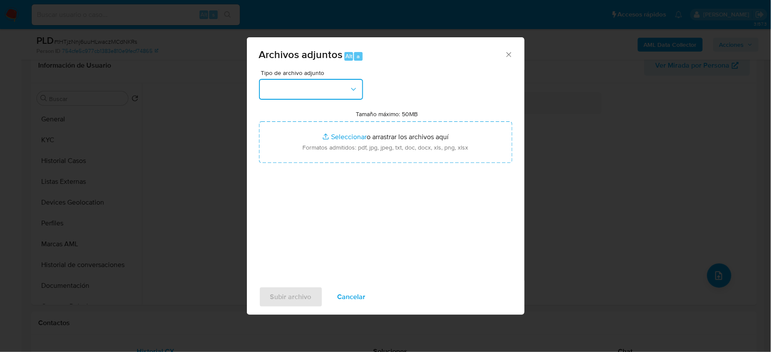
click at [312, 84] on button "button" at bounding box center [311, 89] width 104 height 21
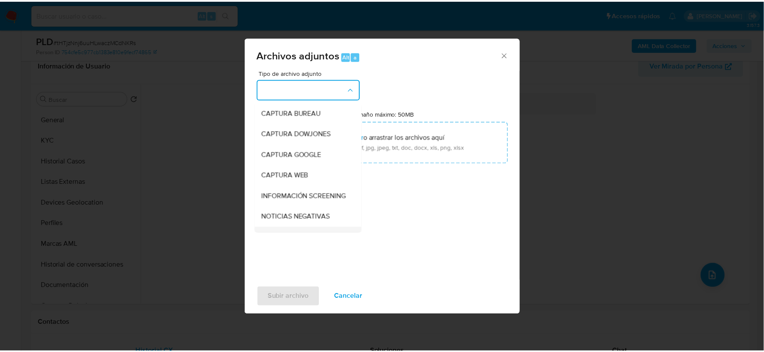
scroll to position [66, 0]
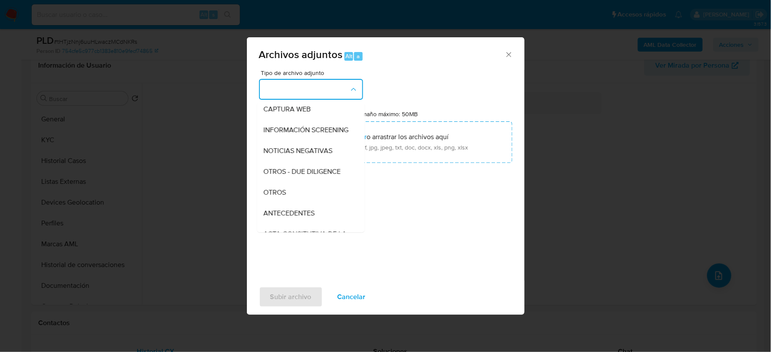
click at [281, 203] on div "OTROS" at bounding box center [308, 192] width 88 height 21
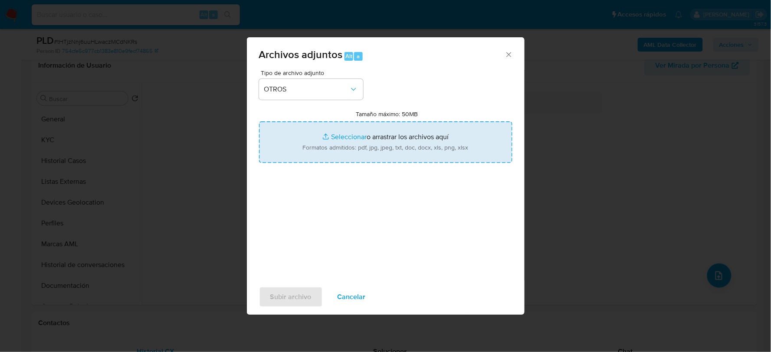
type input "C:\fakepath\489317318_SANTIAGO ESPARZA_AGO2025.xlsx"
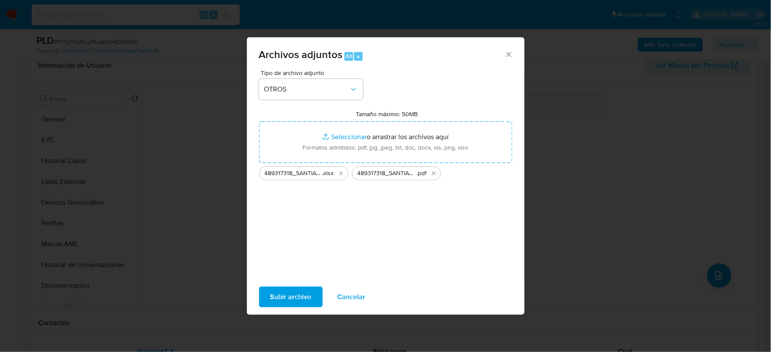
click at [286, 297] on span "Subir archivo" at bounding box center [290, 297] width 41 height 19
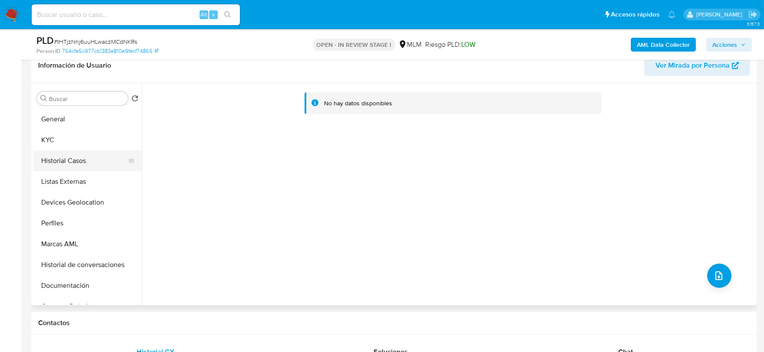
click at [82, 169] on button "Historial Casos" at bounding box center [84, 161] width 102 height 21
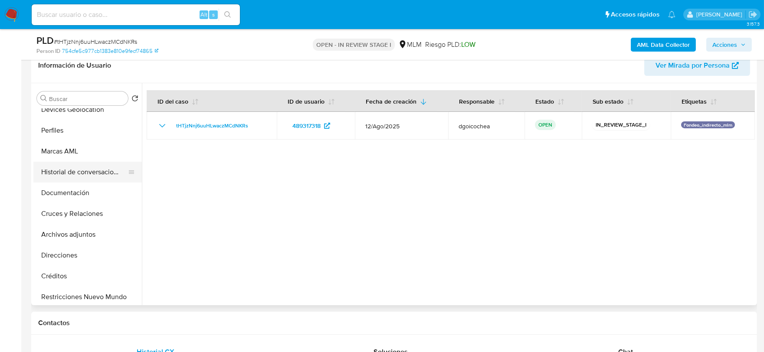
scroll to position [96, 0]
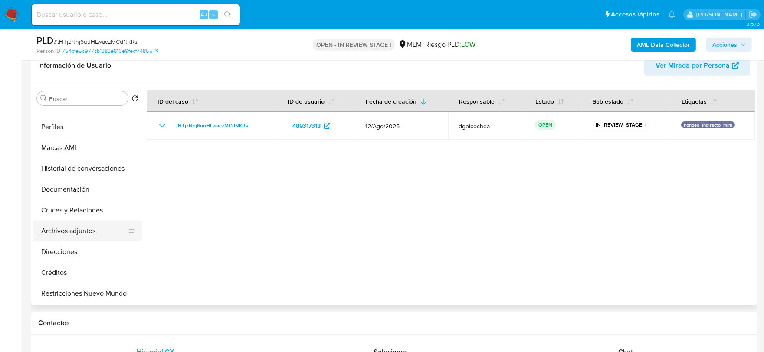
click at [81, 228] on button "Archivos adjuntos" at bounding box center [84, 231] width 102 height 21
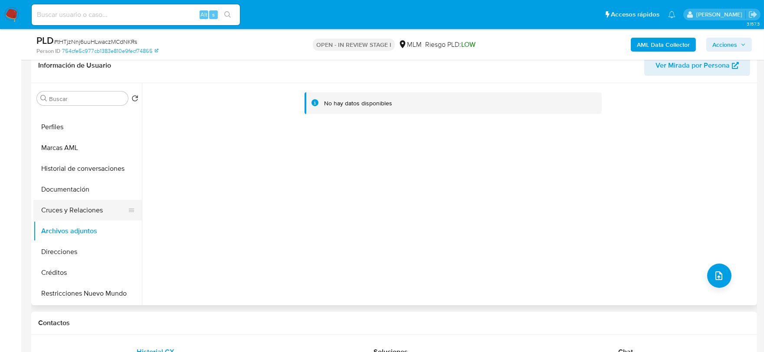
click at [89, 213] on button "Cruces y Relaciones" at bounding box center [84, 210] width 102 height 21
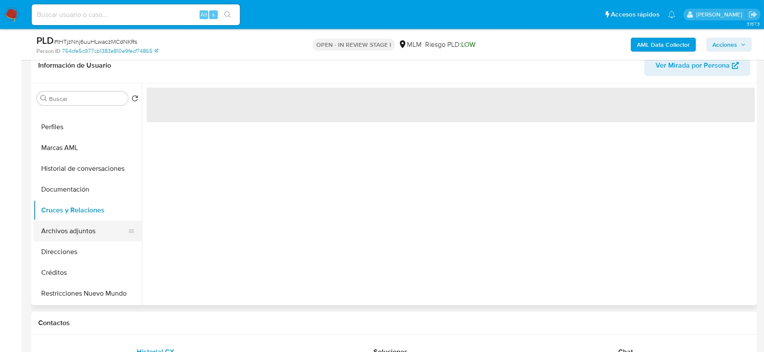
click at [81, 225] on button "Archivos adjuntos" at bounding box center [84, 231] width 102 height 21
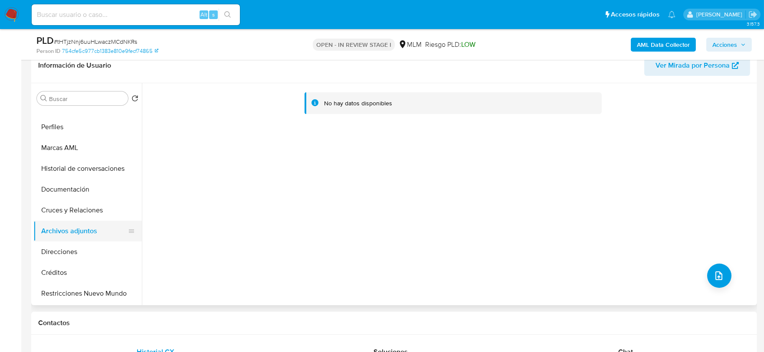
click at [81, 225] on button "Archivos adjuntos" at bounding box center [84, 231] width 102 height 21
click at [79, 208] on button "Cruces y Relaciones" at bounding box center [84, 210] width 102 height 21
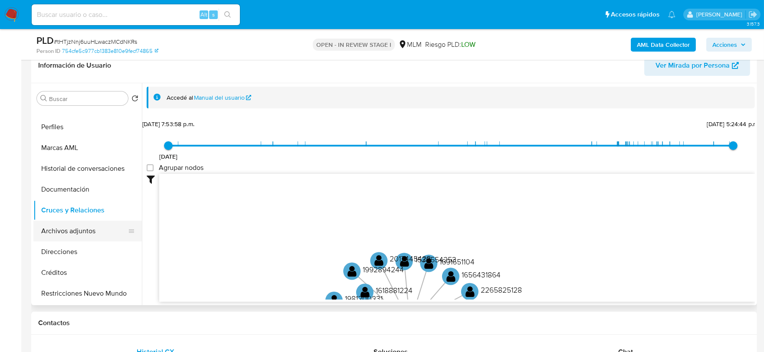
click at [85, 232] on button "Archivos adjuntos" at bounding box center [84, 231] width 102 height 21
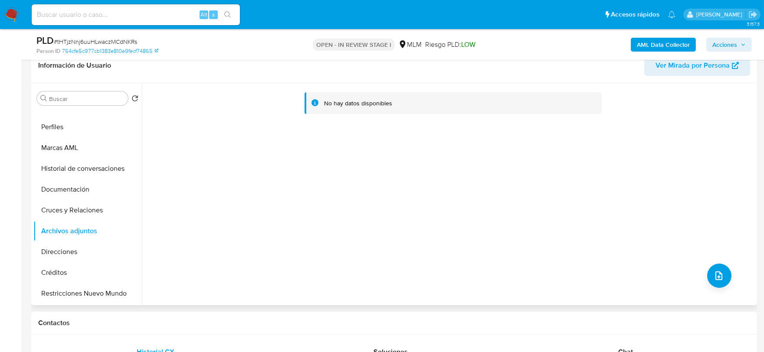
scroll to position [0, 0]
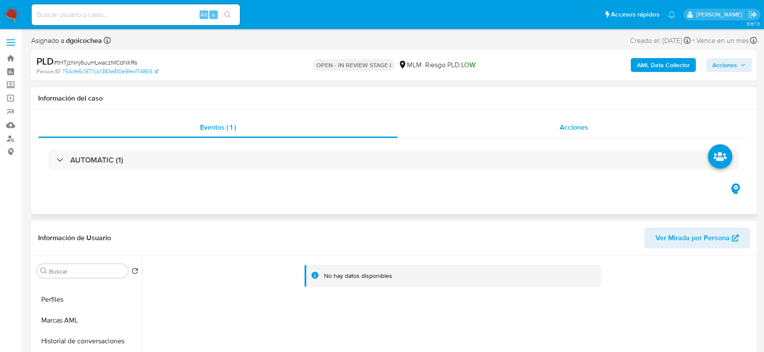
click at [570, 128] on span "Acciones" at bounding box center [574, 127] width 29 height 10
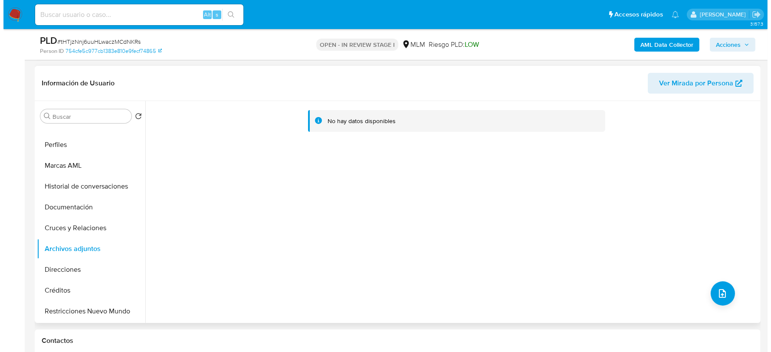
scroll to position [241, 0]
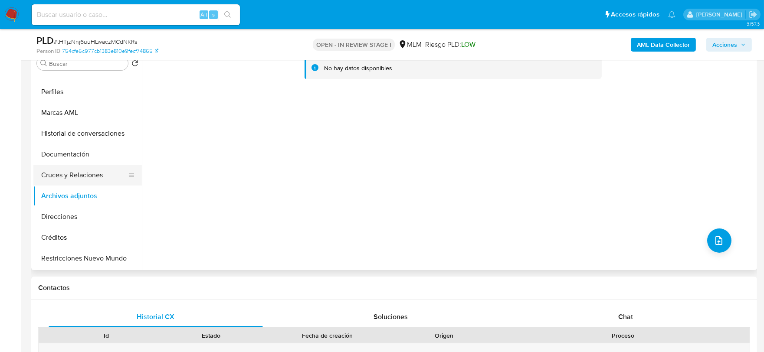
click at [83, 176] on button "Cruces y Relaciones" at bounding box center [84, 175] width 102 height 21
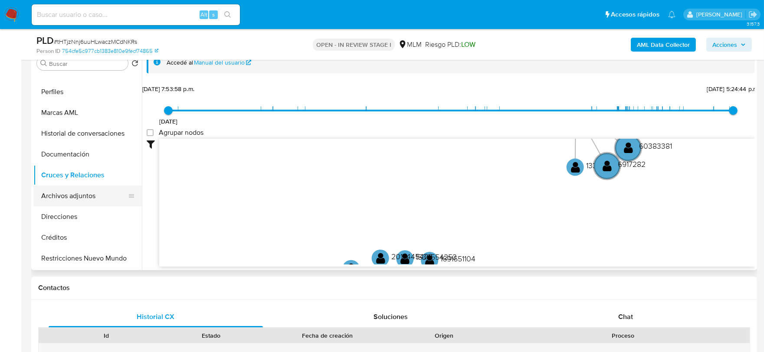
click at [103, 195] on button "Archivos adjuntos" at bounding box center [84, 196] width 102 height 21
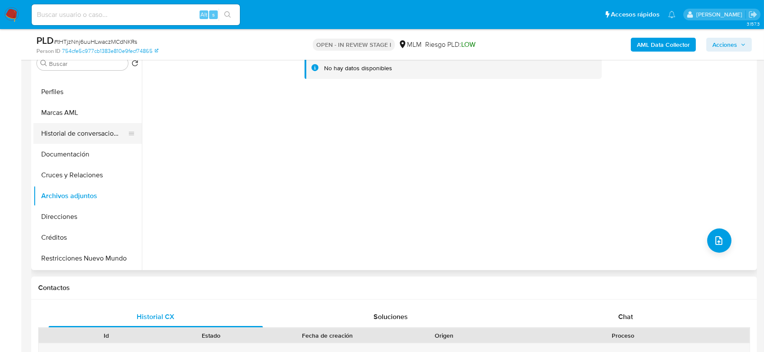
click at [97, 128] on button "Historial de conversaciones" at bounding box center [84, 133] width 102 height 21
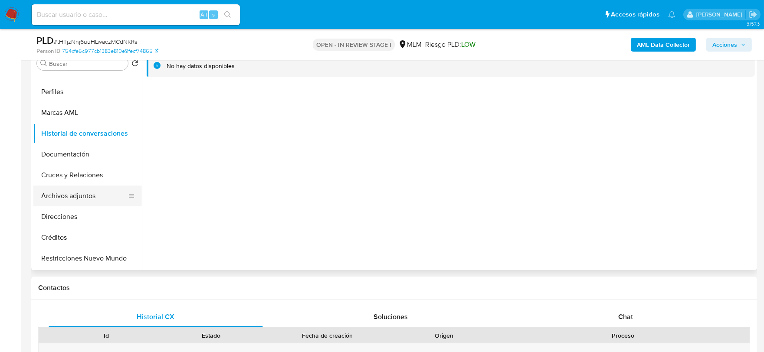
click at [101, 193] on button "Archivos adjuntos" at bounding box center [84, 196] width 102 height 21
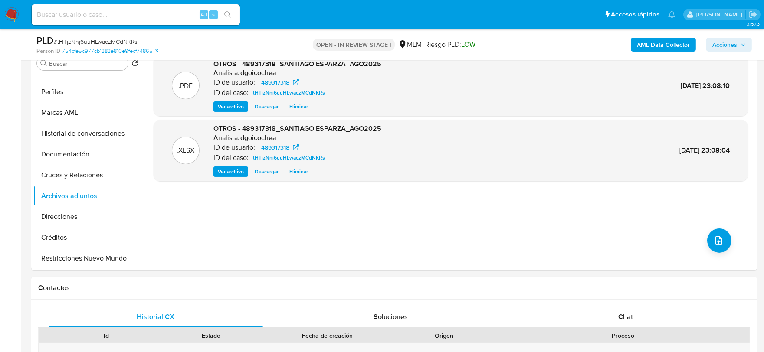
click at [730, 42] on span "Acciones" at bounding box center [724, 45] width 25 height 14
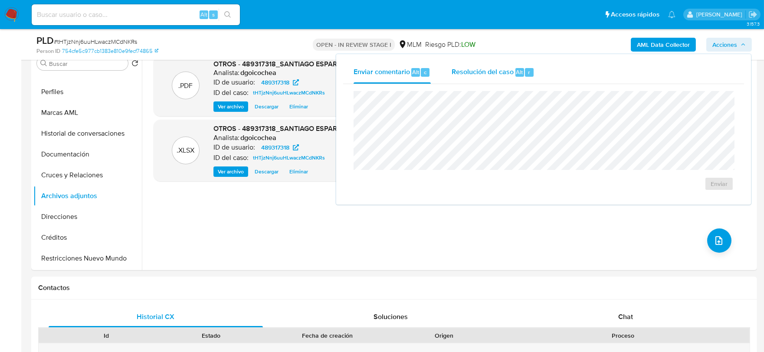
click at [491, 79] on div "Resolución del caso Alt r" at bounding box center [493, 72] width 83 height 23
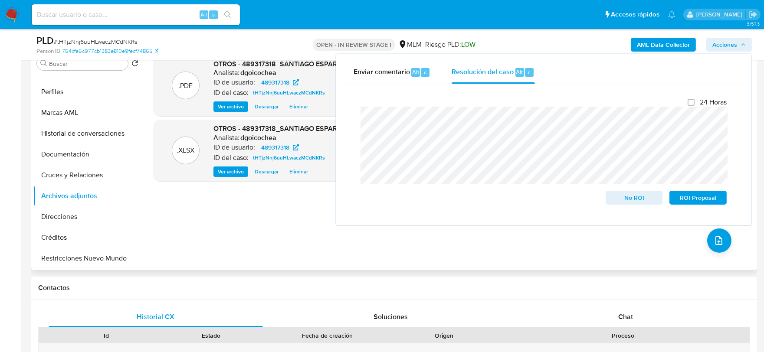
click at [281, 216] on div ".PDF OTROS - 489317318_SANTIAGO ESPARZA_AGO2025 Analista: dgoicochea ID de usua…" at bounding box center [451, 159] width 594 height 208
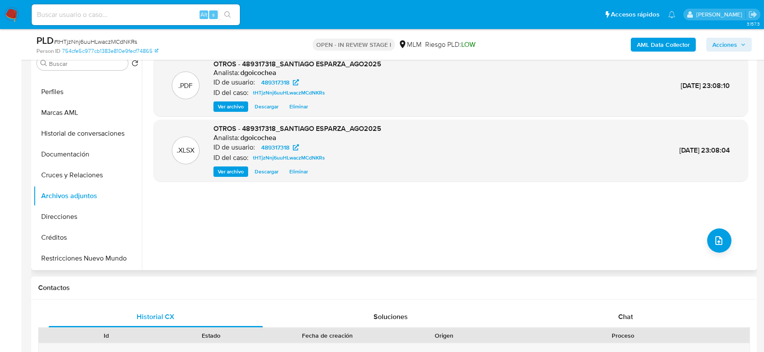
click at [305, 112] on div ".PDF OTROS - 489317318_SANTIAGO ESPARZA_AGO2025 Analista: dgoicochea ID de usua…" at bounding box center [451, 86] width 594 height 62
click at [299, 107] on span "Eliminar" at bounding box center [298, 106] width 19 height 9
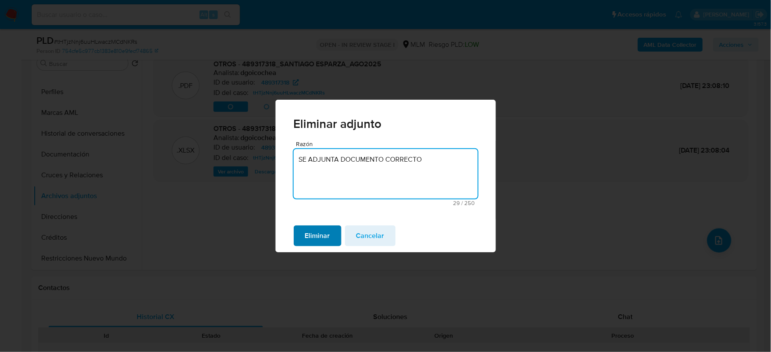
type textarea "SE ADJUNTA DOCUMENTO CORRECTO"
click at [326, 243] on span "Eliminar" at bounding box center [317, 235] width 25 height 19
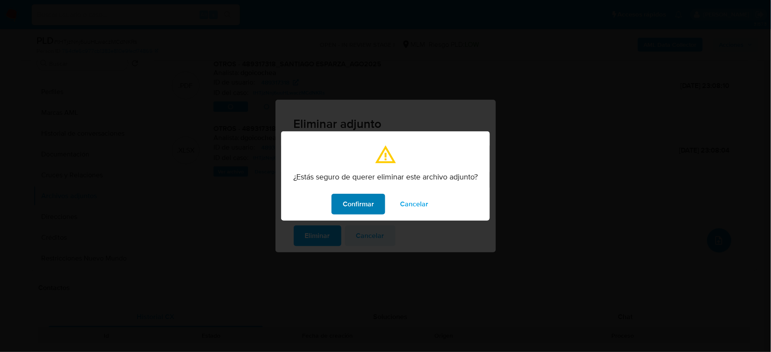
click at [362, 203] on span "Confirmar" at bounding box center [358, 204] width 31 height 19
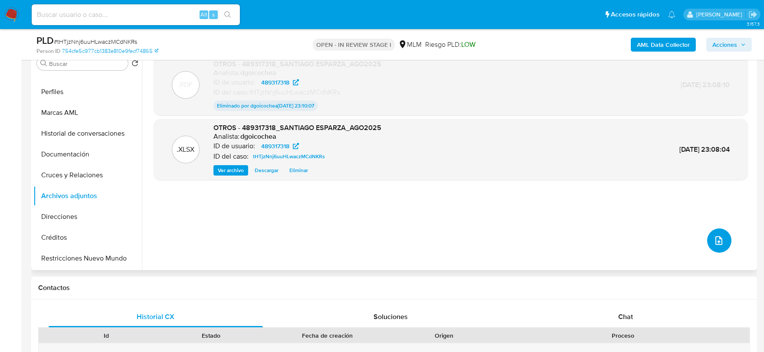
click at [714, 239] on icon "upload-file" at bounding box center [719, 241] width 10 height 10
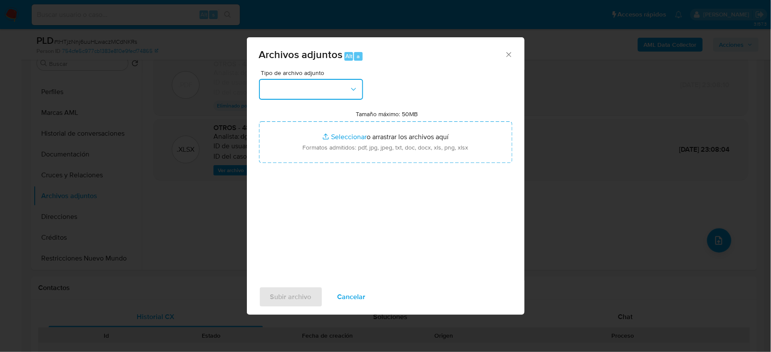
click at [328, 85] on button "button" at bounding box center [311, 89] width 104 height 21
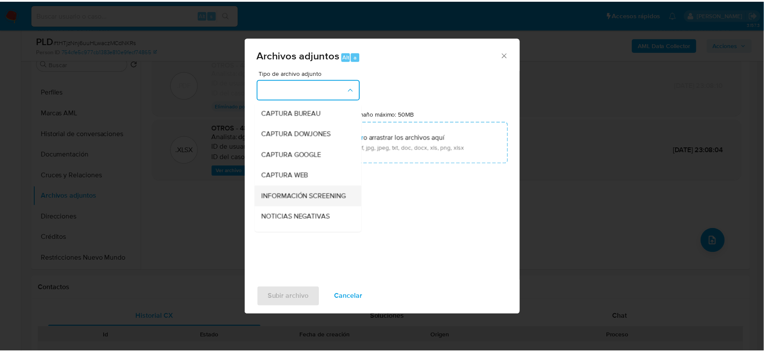
scroll to position [66, 0]
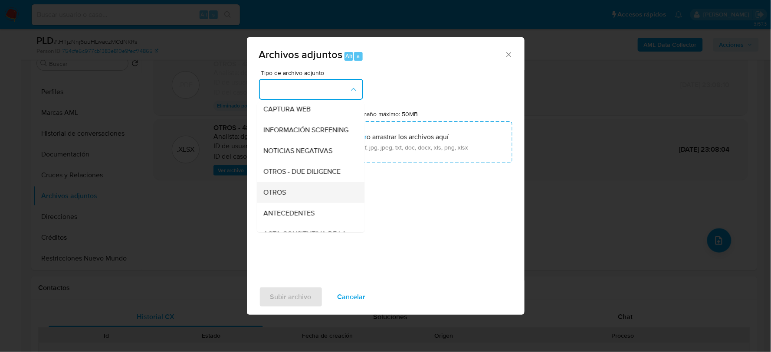
click at [278, 196] on span "OTROS" at bounding box center [275, 192] width 23 height 9
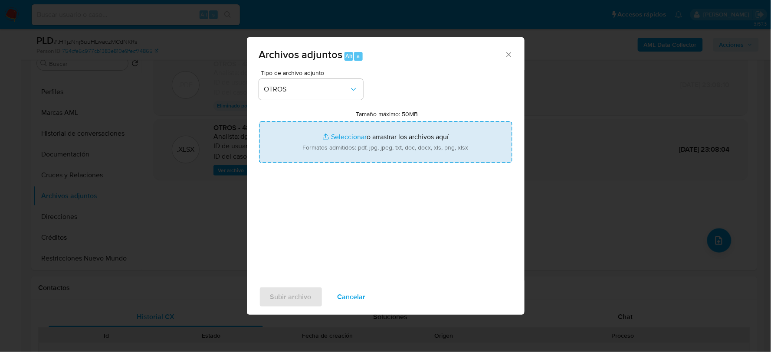
type input "C:\fakepath\489317318_SANTIAGO ESPARZA_AGO2025..pdf"
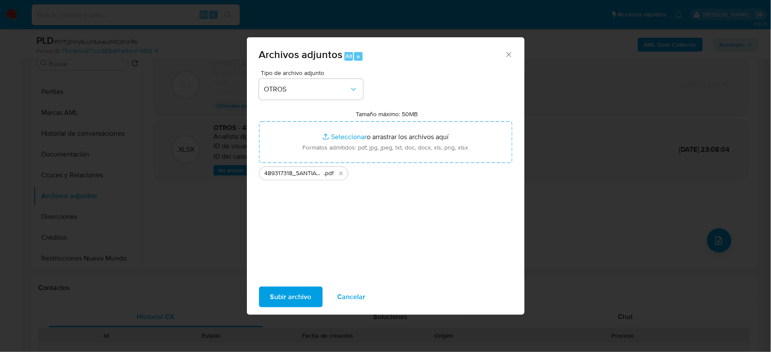
click at [290, 297] on span "Subir archivo" at bounding box center [290, 297] width 41 height 19
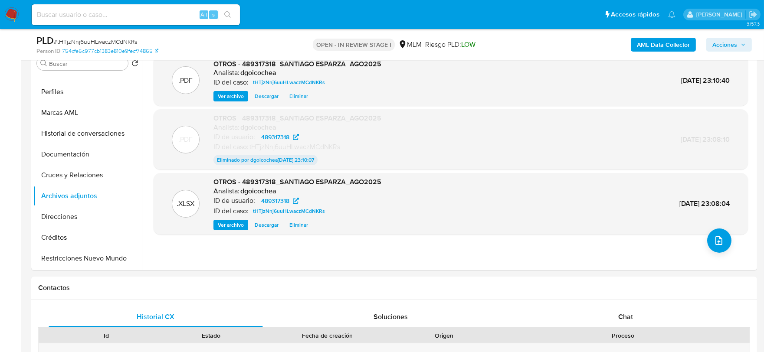
click at [734, 39] on span "Acciones" at bounding box center [724, 45] width 25 height 14
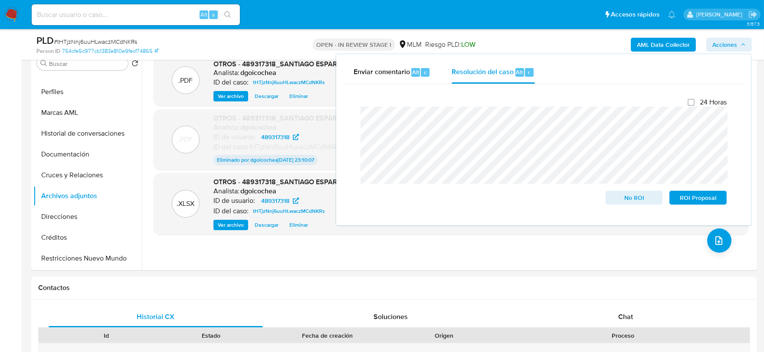
click at [348, 104] on div "Cierre de caso 24 Horas No ROI ROI Proposal" at bounding box center [543, 151] width 401 height 134
click at [648, 197] on span "No ROI" at bounding box center [634, 198] width 45 height 12
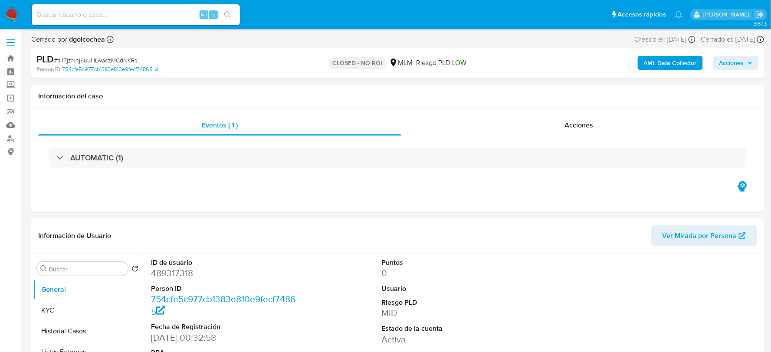
select select "10"
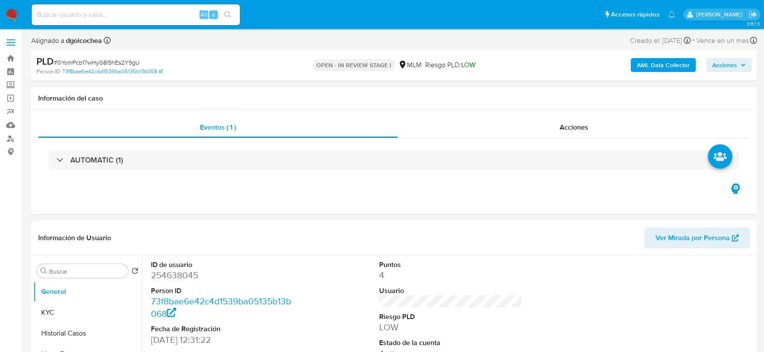
select select "10"
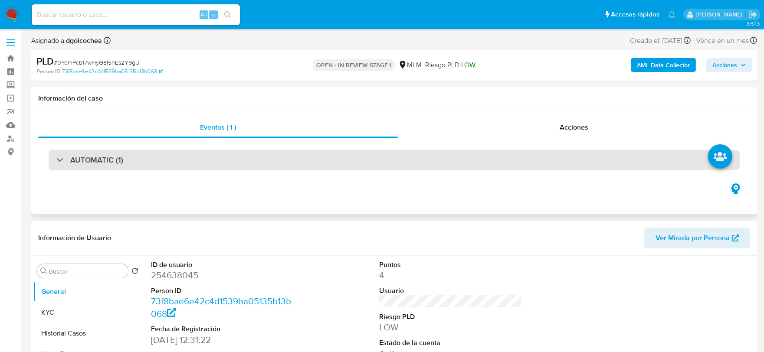
click at [111, 165] on h3 "AUTOMATIC (1)" at bounding box center [96, 160] width 53 height 10
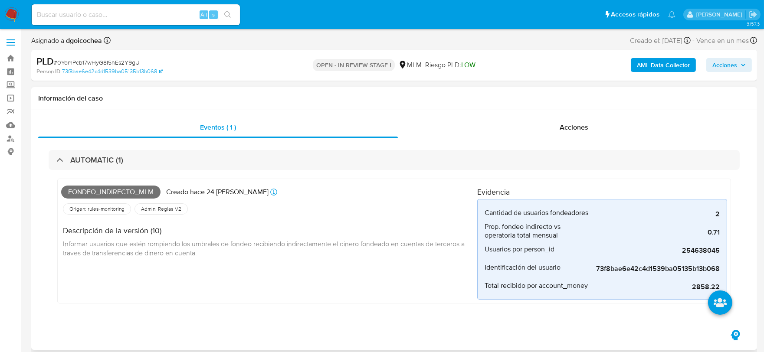
click at [274, 278] on div "Fondeo_indirecto_mlm Creado hace 24 [PERSON_NAME] Creado: [DATE] 03:13:27 Orige…" at bounding box center [269, 241] width 416 height 117
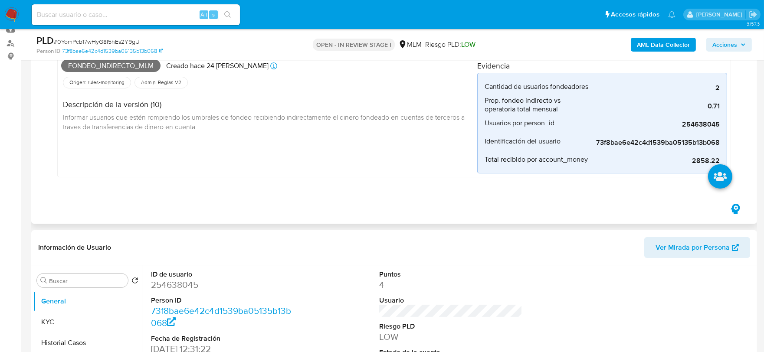
scroll to position [241, 0]
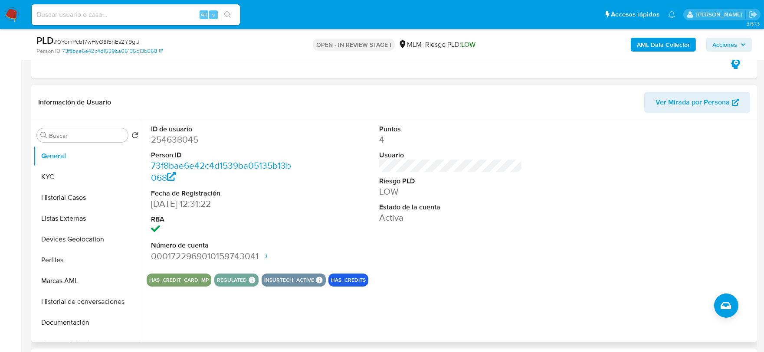
click at [400, 240] on div "Puntos 4 Usuario Riesgo PLD LOW Estado de la cuenta Activa" at bounding box center [451, 193] width 152 height 147
click at [81, 179] on button "KYC" at bounding box center [84, 177] width 102 height 21
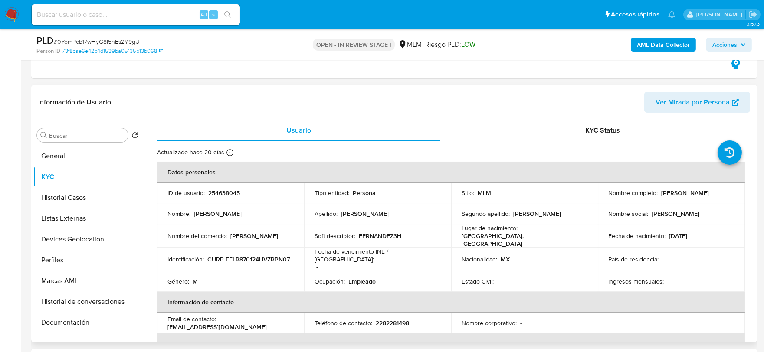
click at [263, 233] on div "Nombre del comercio : [PERSON_NAME]" at bounding box center [230, 236] width 126 height 8
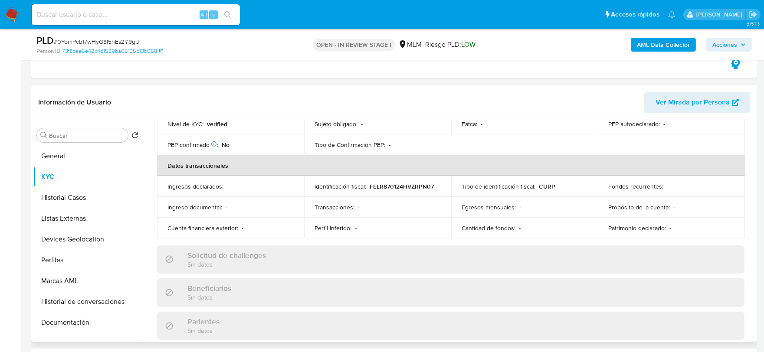
click at [154, 183] on div "Actualizado hace 20 [PERSON_NAME] Creado: [DATE] 22:21:19 Actualizado: [DATE] 1…" at bounding box center [451, 276] width 608 height 751
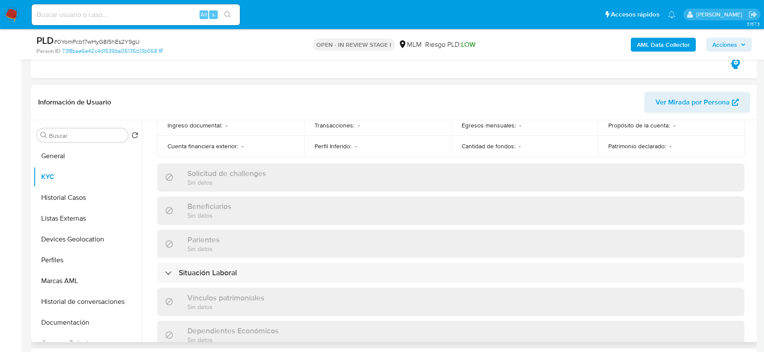
scroll to position [545, 0]
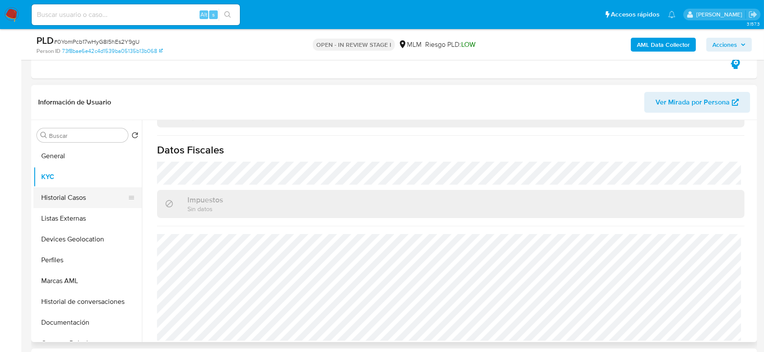
click at [77, 198] on button "Historial Casos" at bounding box center [84, 197] width 102 height 21
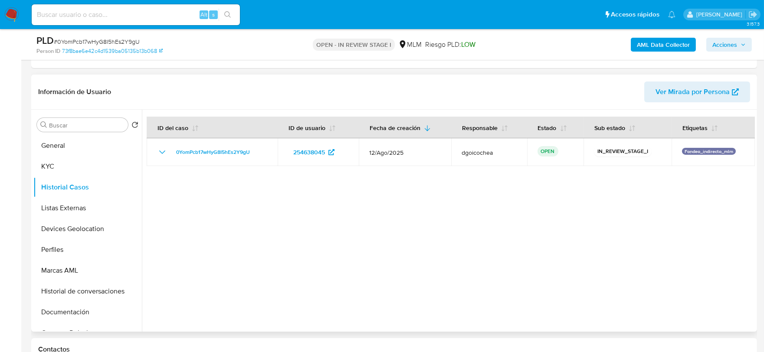
click at [259, 230] on div at bounding box center [448, 221] width 613 height 222
click at [74, 205] on button "Listas Externas" at bounding box center [84, 208] width 102 height 21
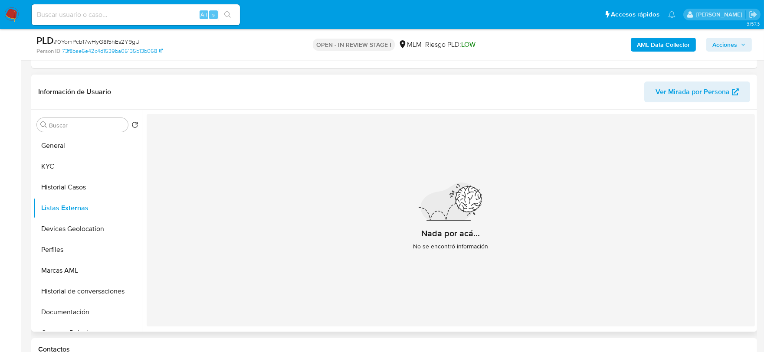
click at [187, 252] on div "Nada por acá... No se encontró información" at bounding box center [451, 220] width 608 height 213
click at [79, 227] on button "Devices Geolocation" at bounding box center [84, 229] width 102 height 21
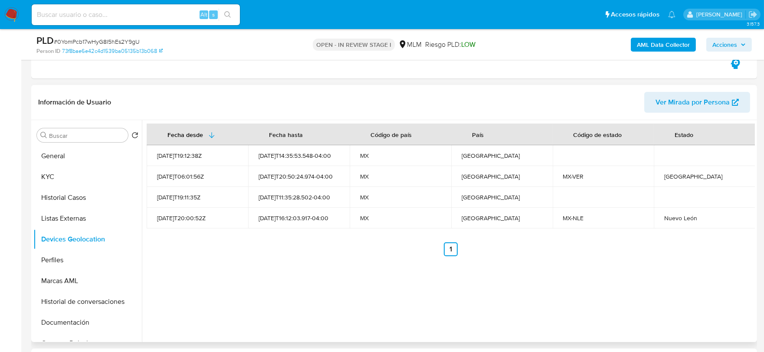
click at [294, 269] on div "Fecha desde Fecha hasta Código de país País Código de estado Estado 2021-10-18T…" at bounding box center [448, 231] width 613 height 222
click at [63, 258] on button "Perfiles" at bounding box center [84, 260] width 102 height 21
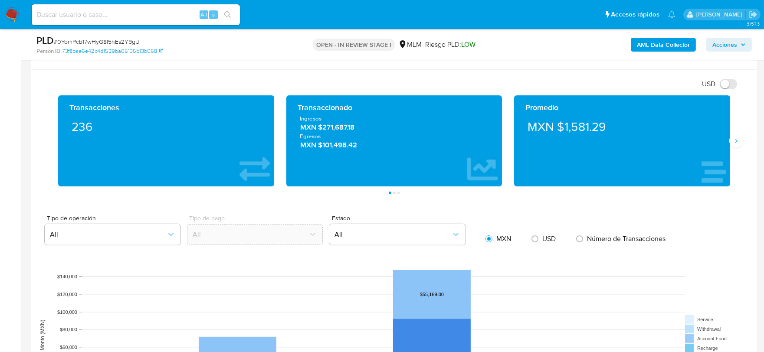
scroll to position [723, 0]
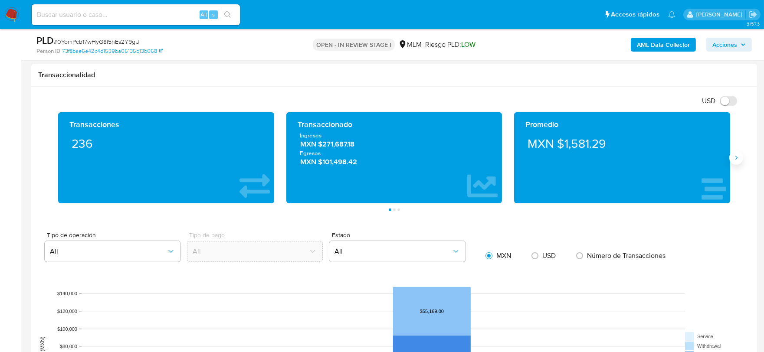
click at [736, 161] on icon "Siguiente" at bounding box center [736, 157] width 7 height 7
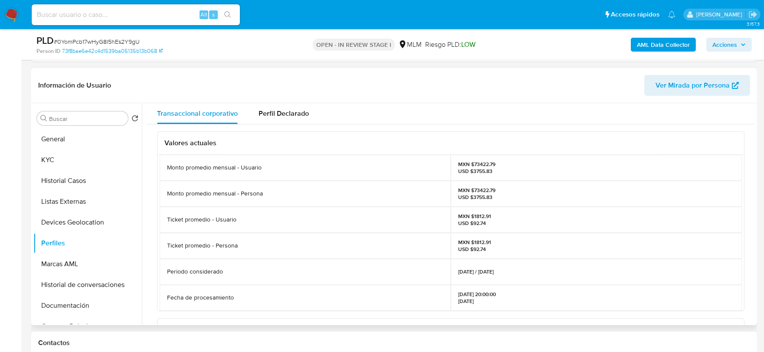
scroll to position [241, 0]
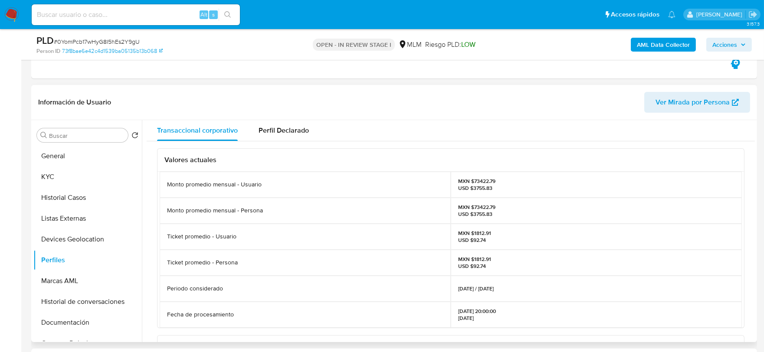
click at [344, 248] on div "Ticket promedio - Usuario" at bounding box center [305, 237] width 291 height 26
click at [81, 324] on button "Documentación" at bounding box center [84, 322] width 102 height 21
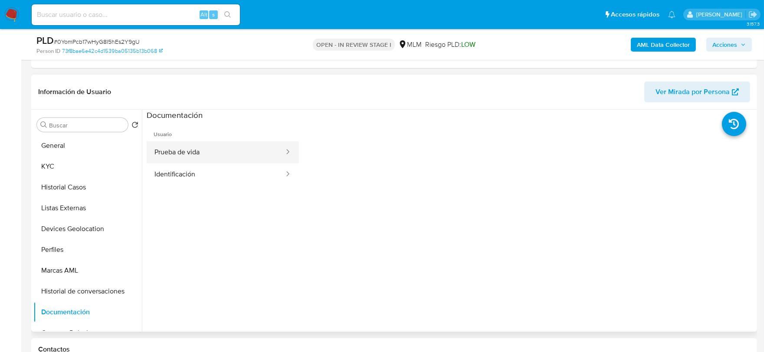
click at [222, 147] on button "Prueba de vida" at bounding box center [216, 152] width 138 height 22
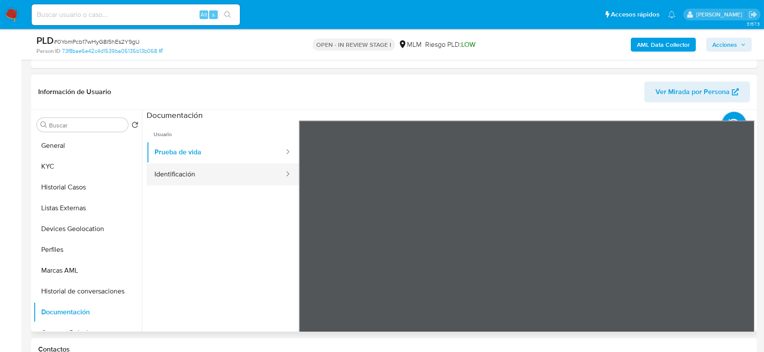
click at [180, 171] on button "Identificación" at bounding box center [216, 175] width 138 height 22
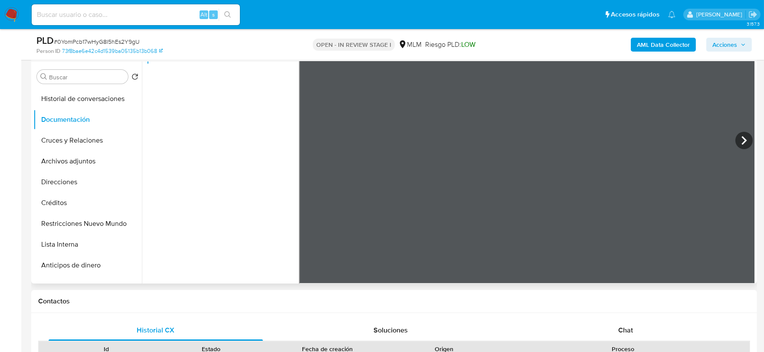
scroll to position [144, 0]
click at [92, 223] on button "Restricciones Nuevo Mundo" at bounding box center [84, 224] width 102 height 21
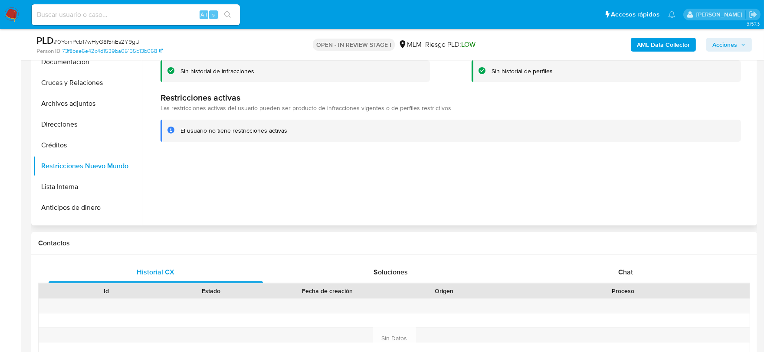
scroll to position [482, 0]
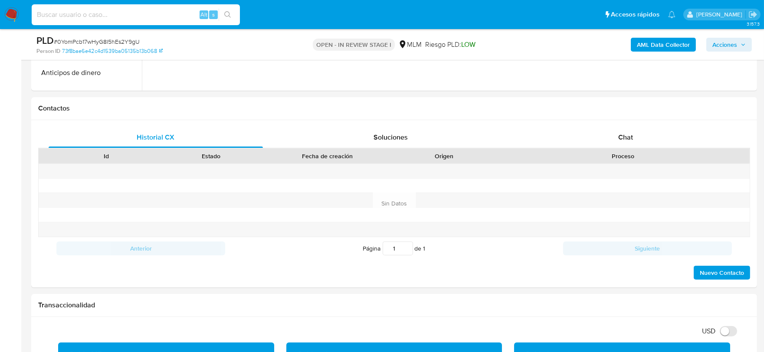
click at [92, 14] on input at bounding box center [136, 14] width 208 height 11
paste input "13978697"
type input "13978697"
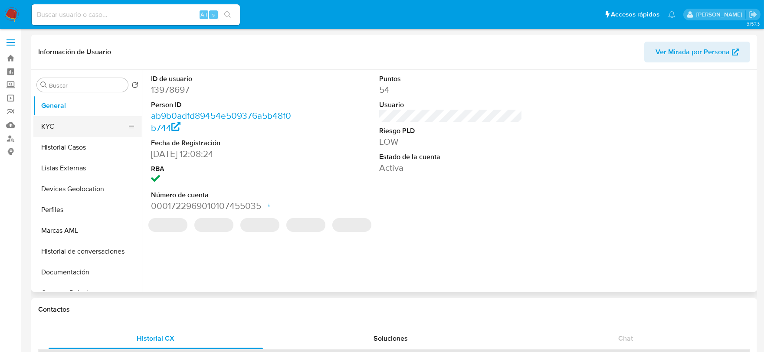
select select "10"
click at [80, 132] on button "KYC" at bounding box center [84, 126] width 102 height 21
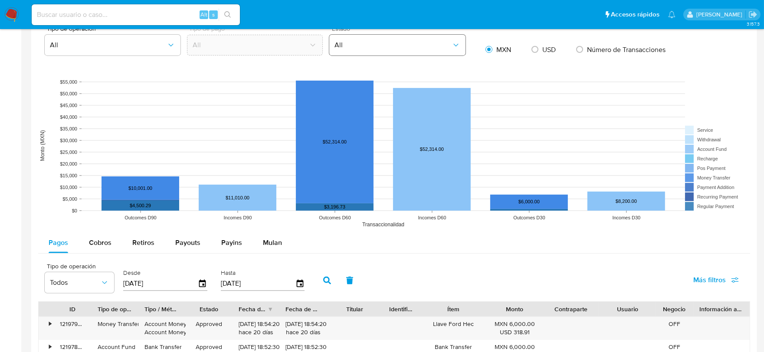
scroll to position [771, 0]
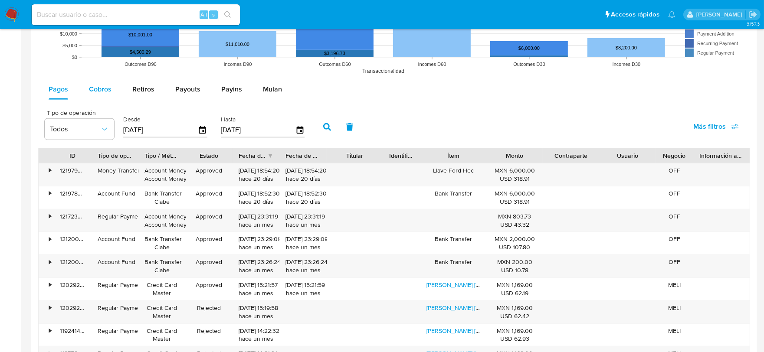
click at [104, 85] on span "Cobros" at bounding box center [100, 89] width 23 height 10
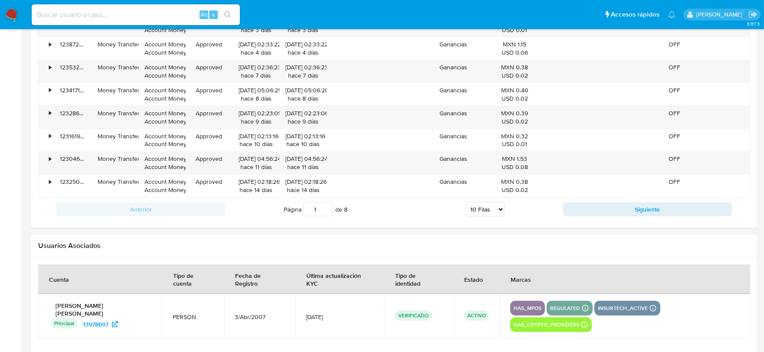
scroll to position [976, 0]
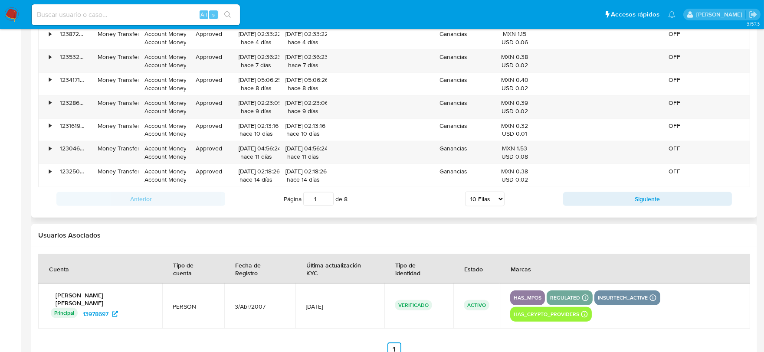
click at [477, 202] on select "5 Filas 10 Filas 20 Filas 25 Filas 50 Filas 100 Filas" at bounding box center [484, 199] width 39 height 15
select select "100"
click at [465, 193] on select "5 Filas 10 Filas 20 Filas 25 Filas 50 Filas 100 Filas" at bounding box center [484, 199] width 39 height 15
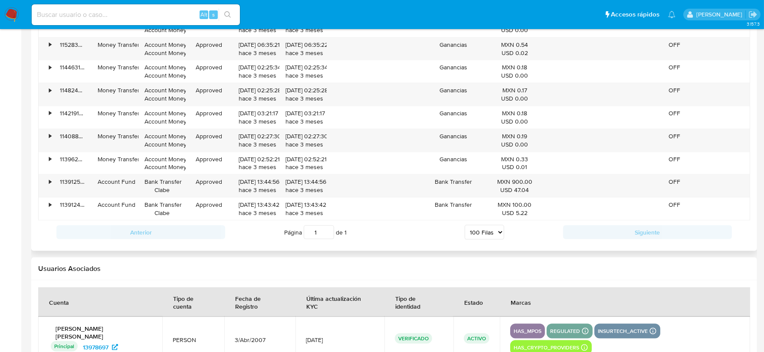
scroll to position [2422, 0]
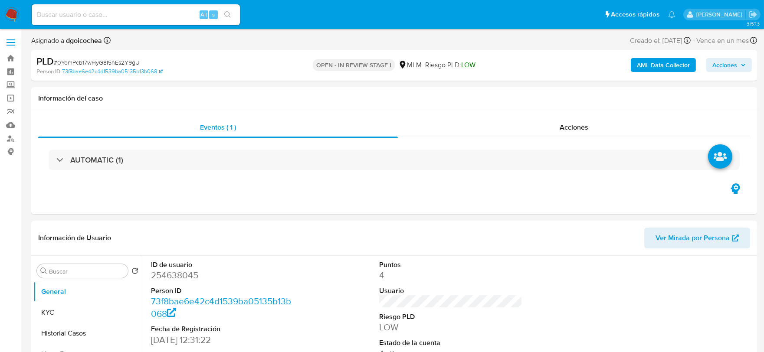
select select "10"
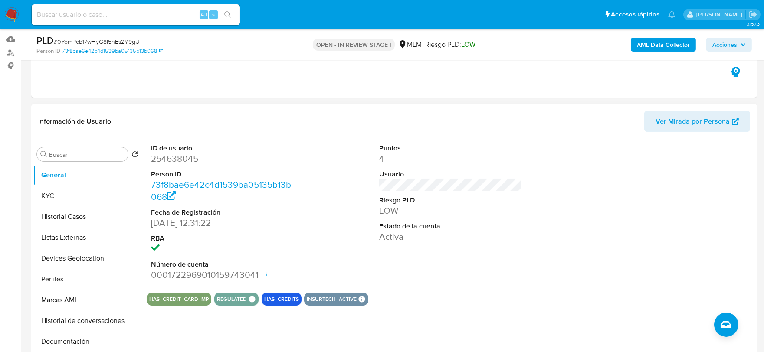
scroll to position [96, 0]
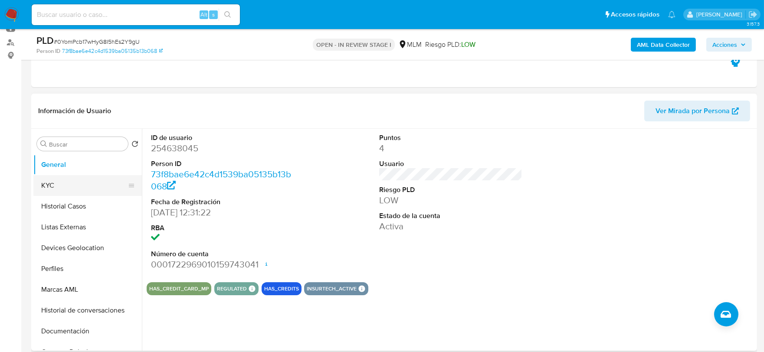
click at [72, 184] on button "KYC" at bounding box center [84, 185] width 102 height 21
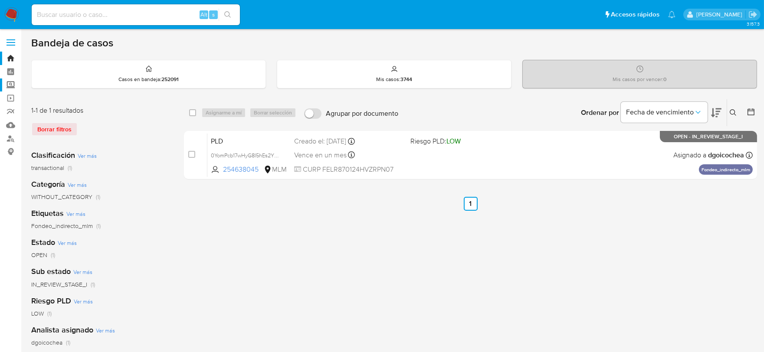
click at [10, 87] on label "Screening" at bounding box center [51, 85] width 103 height 13
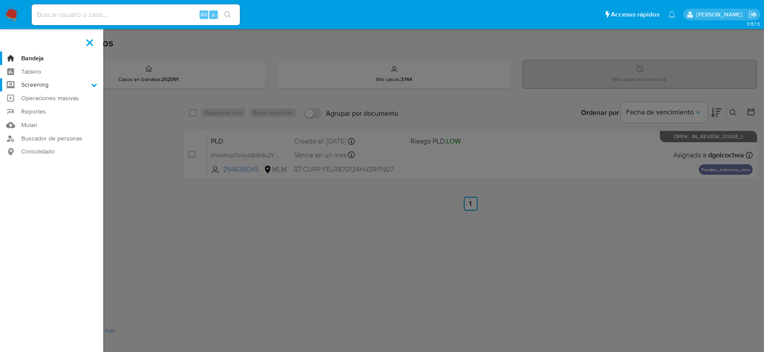
click at [0, 0] on input "Screening" at bounding box center [0, 0] width 0 height 0
click at [42, 118] on link "Herramientas" at bounding box center [51, 119] width 103 height 11
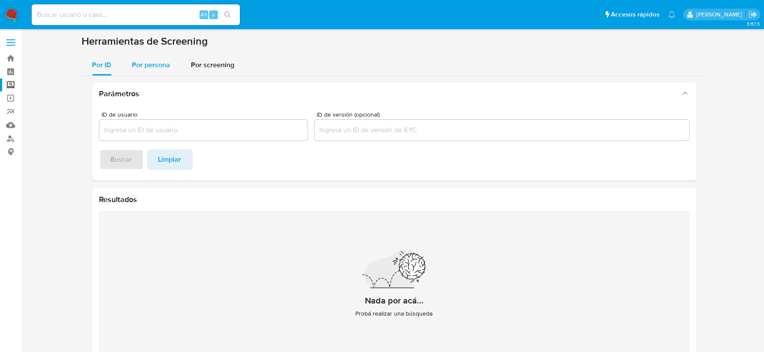
click at [149, 65] on span "Por persona" at bounding box center [151, 65] width 38 height 10
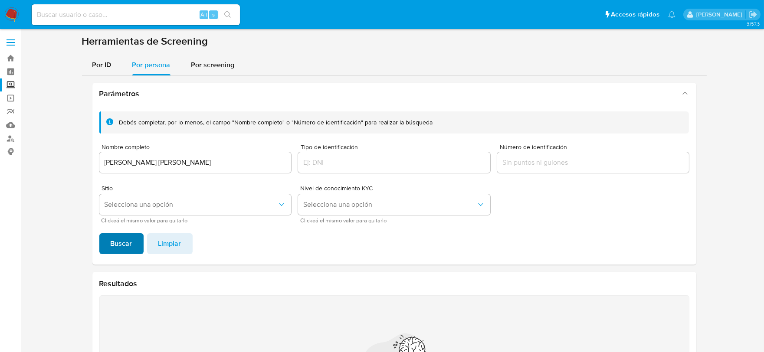
click at [133, 242] on button "Buscar" at bounding box center [121, 243] width 44 height 21
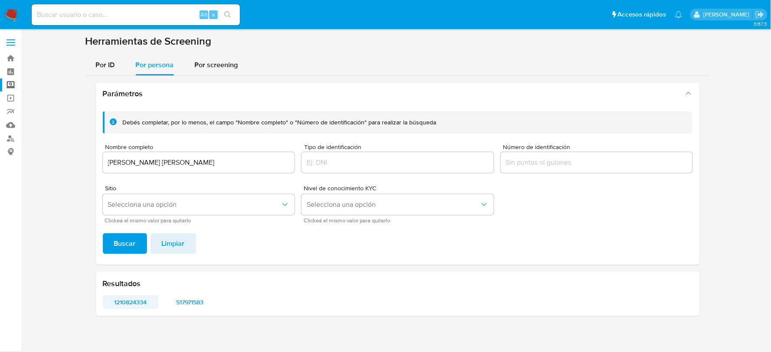
click at [137, 298] on span "1210824334" at bounding box center [131, 302] width 44 height 12
click at [193, 300] on span "517971583" at bounding box center [190, 302] width 44 height 12
click at [144, 174] on div "Nombre completo Laura Natali Aguilar Morales" at bounding box center [199, 159] width 192 height 31
click at [140, 166] on input "Laura Natali Aguilar Morales" at bounding box center [199, 162] width 192 height 11
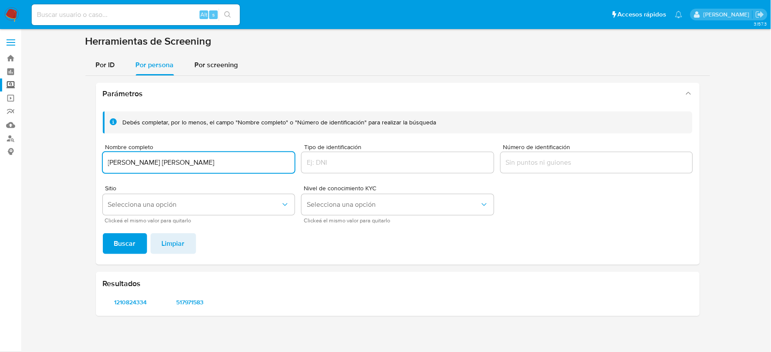
click at [140, 166] on input "Laura Natali Aguilar Morales" at bounding box center [199, 162] width 192 height 11
type input "K"
type input "JUAN GALVAN ALBA"
click at [103, 233] on button "Buscar" at bounding box center [125, 243] width 44 height 21
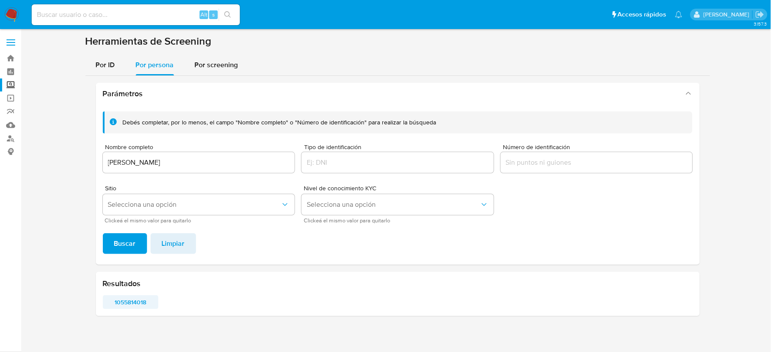
click at [140, 304] on span "1055814018" at bounding box center [131, 302] width 44 height 12
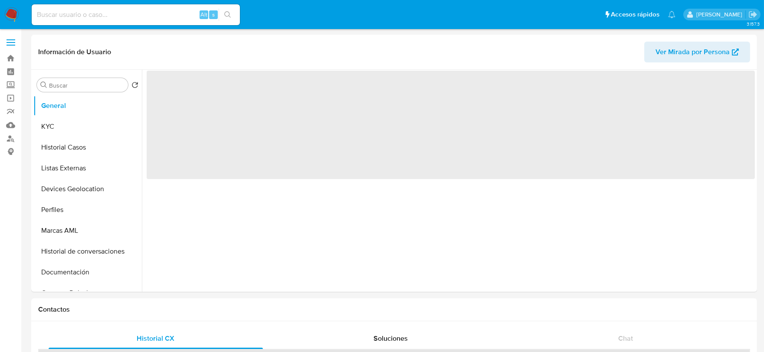
select select "10"
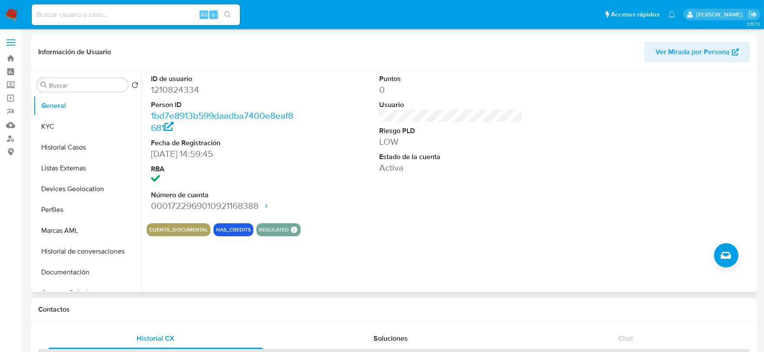
click at [158, 88] on dd "1210824334" at bounding box center [223, 90] width 144 height 12
copy dd "1210824334"
click at [179, 88] on dd "1210824334" at bounding box center [223, 90] width 144 height 12
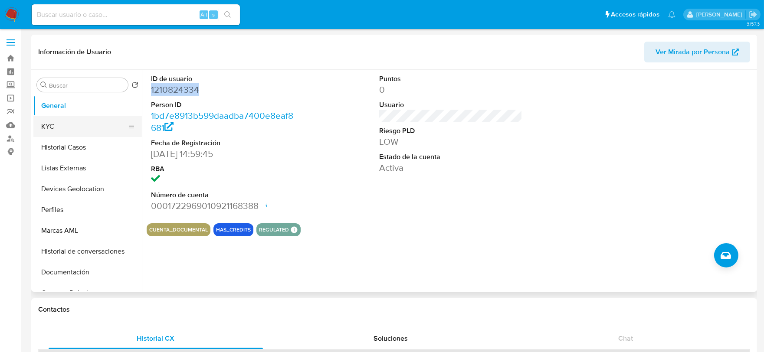
click at [85, 124] on button "KYC" at bounding box center [84, 126] width 102 height 21
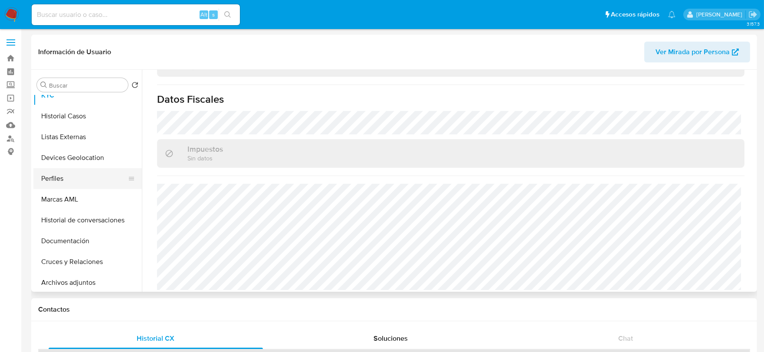
scroll to position [48, 0]
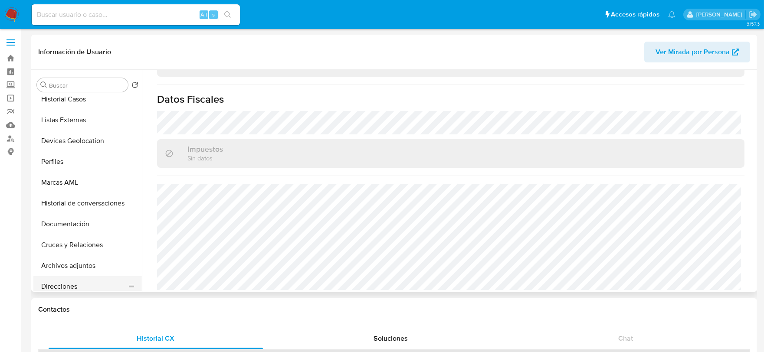
click at [68, 282] on button "Direcciones" at bounding box center [84, 286] width 102 height 21
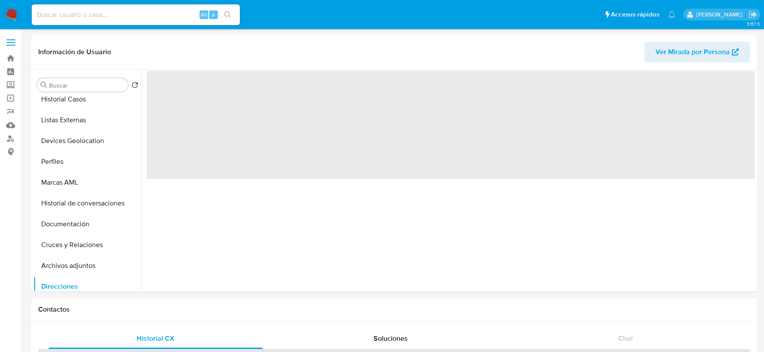
scroll to position [0, 0]
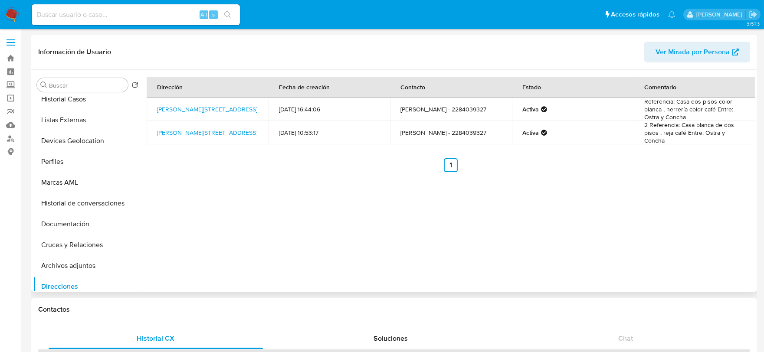
click at [309, 189] on div "Dirección Fecha de creación Contacto Estado Comentario Calle Perla 2, Xalapa, V…" at bounding box center [448, 181] width 613 height 222
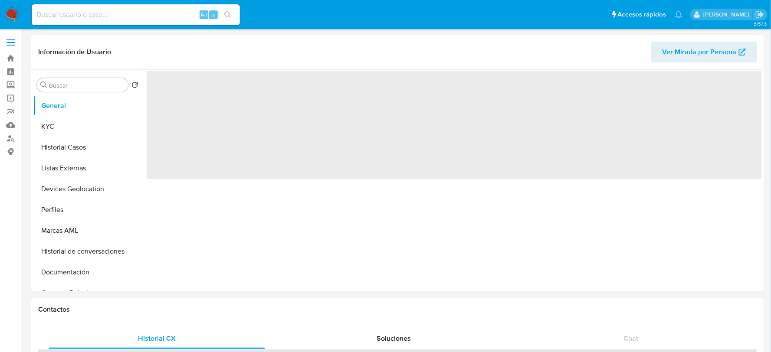
select select "10"
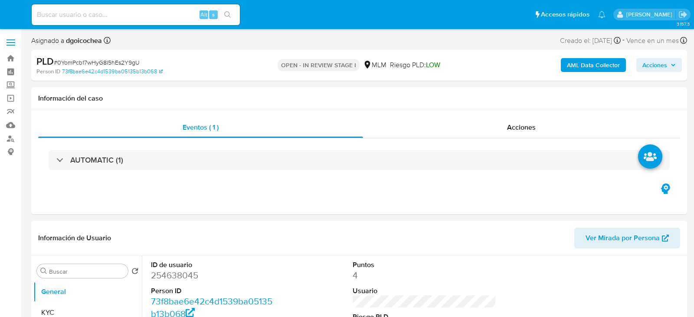
select select "10"
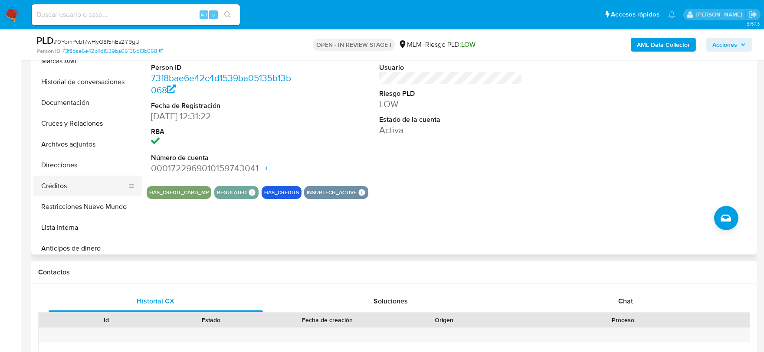
scroll to position [144, 0]
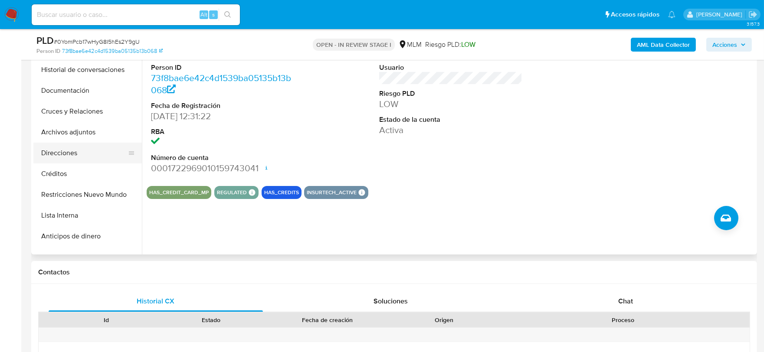
click at [66, 150] on button "Direcciones" at bounding box center [84, 153] width 102 height 21
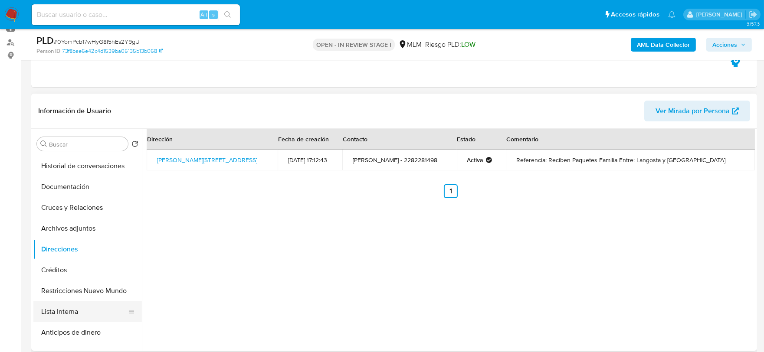
scroll to position [144, 0]
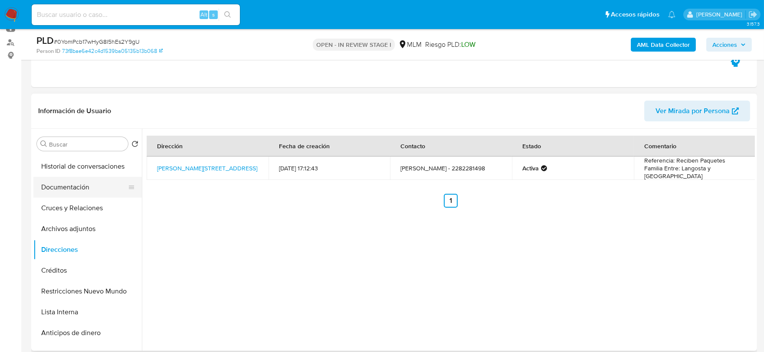
click at [70, 192] on button "Documentación" at bounding box center [84, 187] width 102 height 21
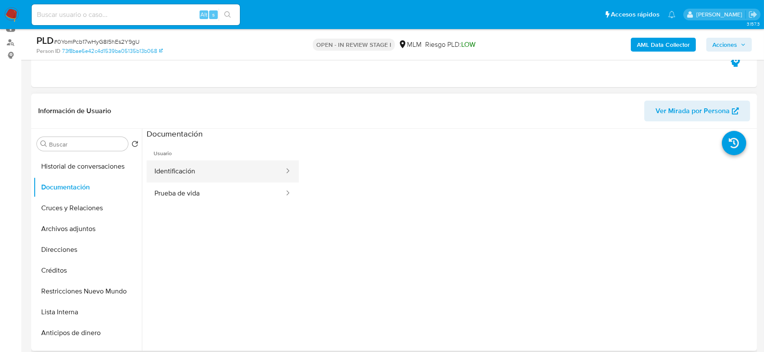
click at [226, 168] on button "Identificación" at bounding box center [216, 172] width 138 height 22
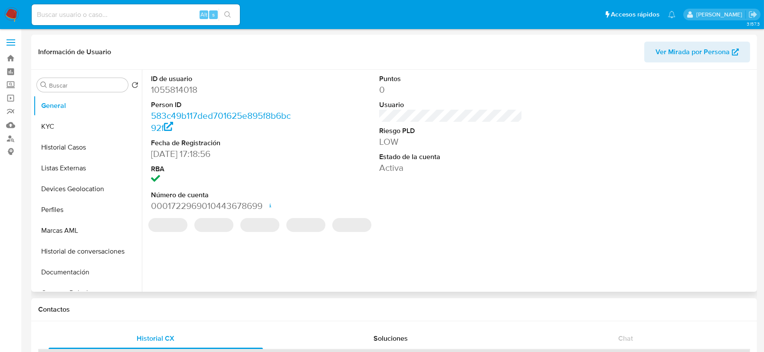
select select "10"
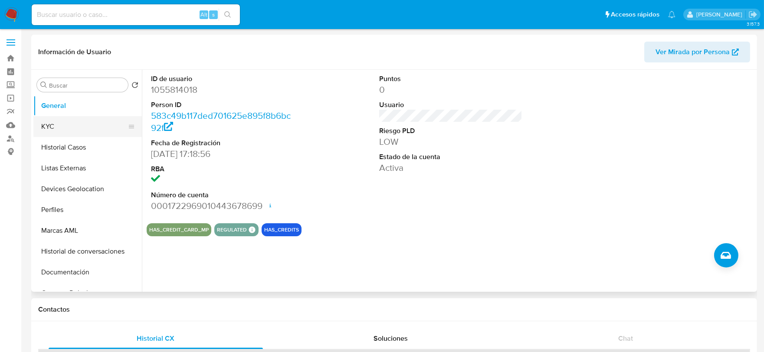
click at [81, 126] on button "KYC" at bounding box center [84, 126] width 102 height 21
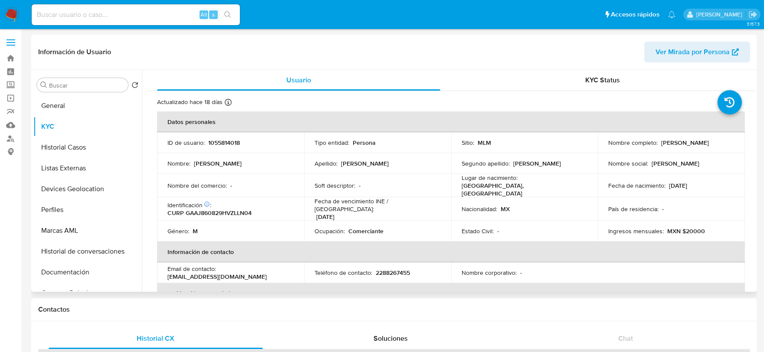
click at [223, 139] on p "1055814018" at bounding box center [224, 143] width 32 height 8
copy p "1055814018"
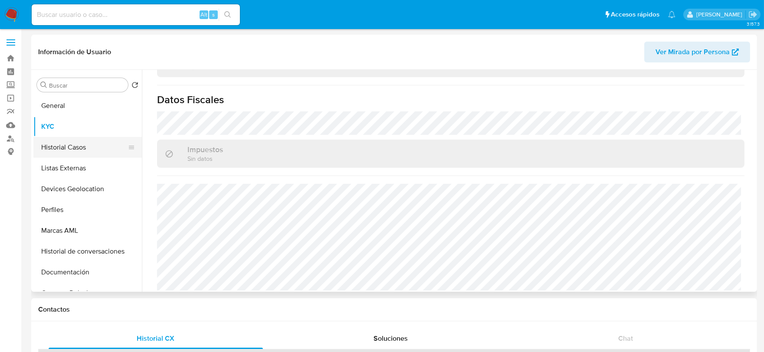
scroll to position [48, 0]
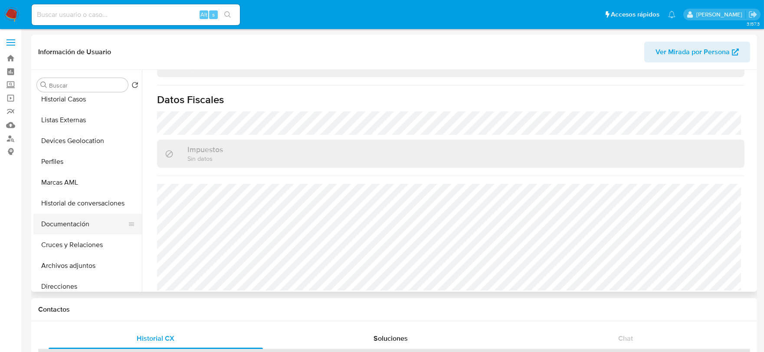
click at [66, 226] on button "Documentación" at bounding box center [84, 224] width 102 height 21
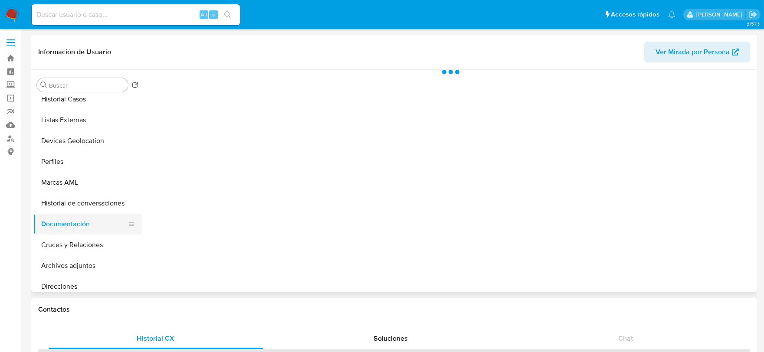
scroll to position [0, 0]
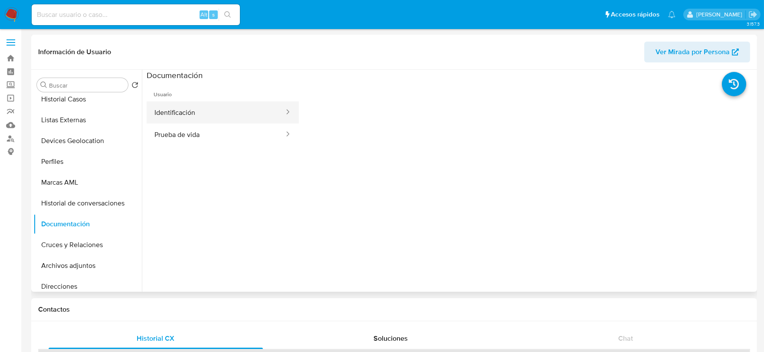
click at [218, 116] on button "Identificación" at bounding box center [216, 113] width 138 height 22
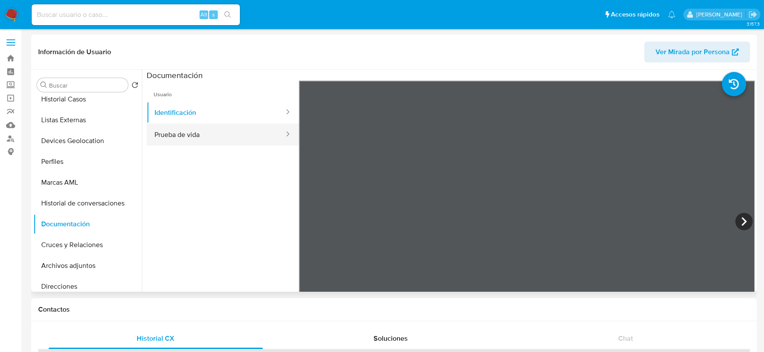
click at [224, 132] on button "Prueba de vida" at bounding box center [216, 135] width 138 height 22
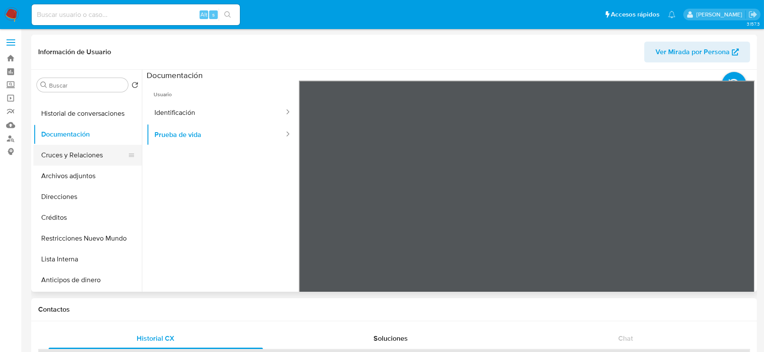
scroll to position [144, 0]
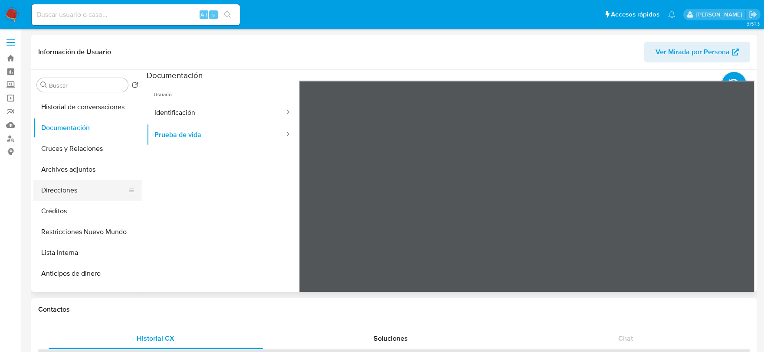
click at [75, 191] on button "Direcciones" at bounding box center [84, 190] width 102 height 21
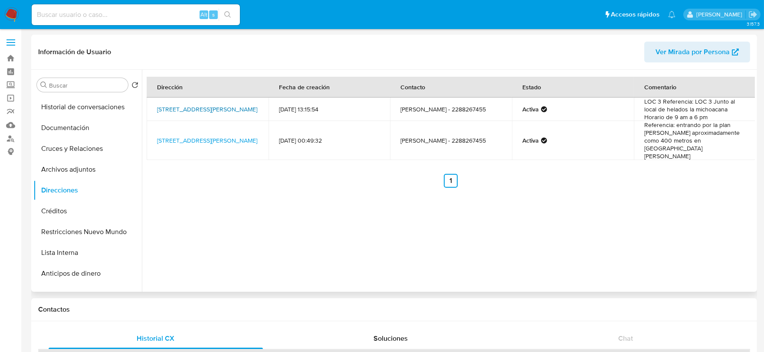
click at [181, 105] on link "Avenida Lázaro Cárdenas 14, Xalapa, Veracruz, 91110, Mexico 14" at bounding box center [207, 109] width 100 height 9
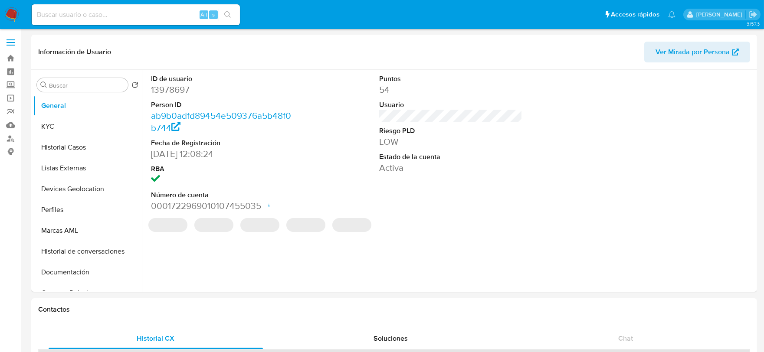
select select "10"
